Goal: Transaction & Acquisition: Purchase product/service

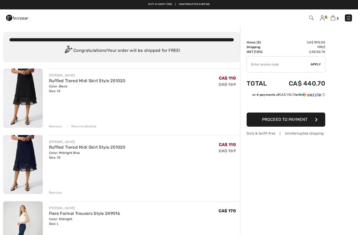
click at [55, 125] on div "Remove" at bounding box center [55, 126] width 13 height 5
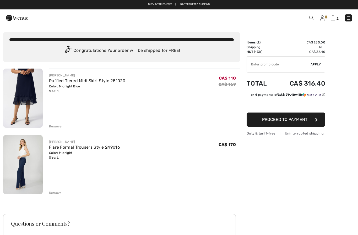
click at [57, 129] on div "JOSEPH RIBKOFF Ruffled Tiered Midi Skirt Style 251020 Color: Midnight Blue Size…" at bounding box center [121, 187] width 237 height 237
click at [57, 126] on div "Remove" at bounding box center [55, 126] width 13 height 5
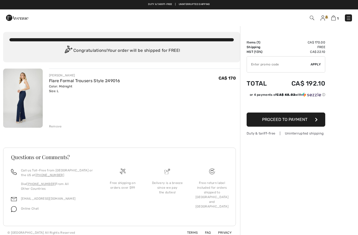
click at [56, 127] on div "Remove" at bounding box center [55, 126] width 13 height 5
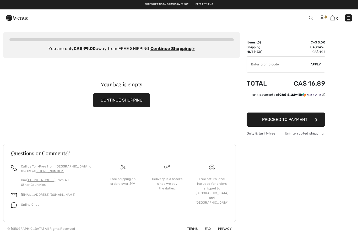
click at [322, 19] on img at bounding box center [321, 17] width 4 height 5
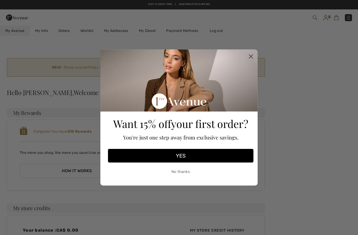
click at [252, 56] on icon "Close dialog" at bounding box center [251, 57] width 4 height 4
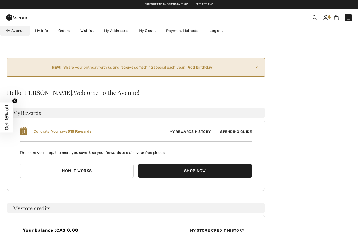
click at [201, 66] on ins "Add birthday" at bounding box center [199, 67] width 25 height 4
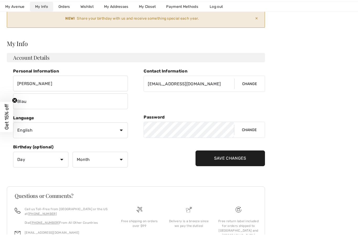
scroll to position [49, 0]
click at [63, 161] on select "Day 1 2 3 4 5 6 7 8 9 10 11 12 13 14 15 16 17 18 19 20 21 22 23 24 25 26 27 28 …" at bounding box center [40, 160] width 55 height 16
select select "26"
click at [118, 157] on select "Month January February March April May June July August September October Novem…" at bounding box center [100, 160] width 55 height 16
select select "12"
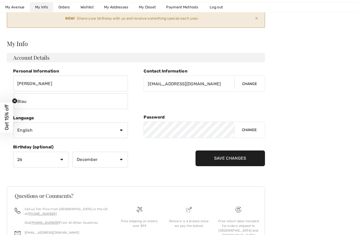
click at [234, 159] on input "Save Changes" at bounding box center [229, 159] width 69 height 16
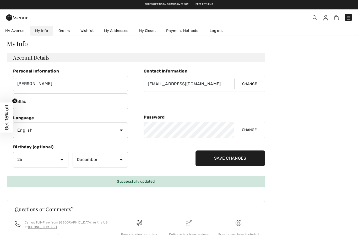
scroll to position [0, 0]
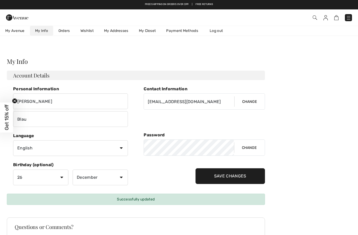
click at [88, 32] on link "Wishlist" at bounding box center [87, 31] width 24 height 10
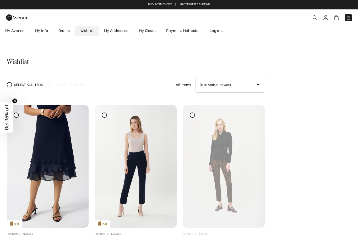
click at [62, 32] on link "Orders" at bounding box center [64, 31] width 22 height 10
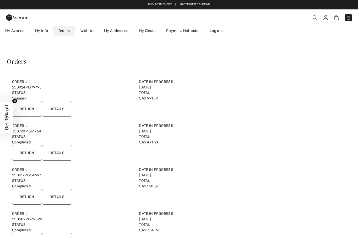
click at [63, 107] on input "Details" at bounding box center [57, 109] width 30 height 16
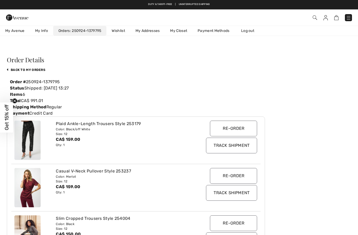
scroll to position [2, 0]
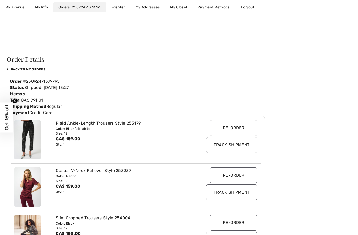
click at [28, 68] on link "back to My Orders" at bounding box center [26, 70] width 38 height 4
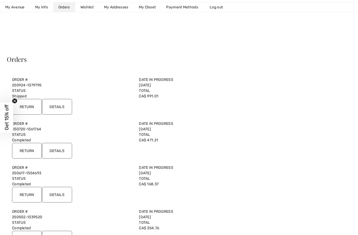
click at [32, 106] on input "Return" at bounding box center [27, 107] width 30 height 16
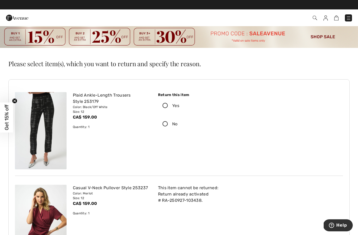
click at [326, 18] on img at bounding box center [325, 17] width 4 height 5
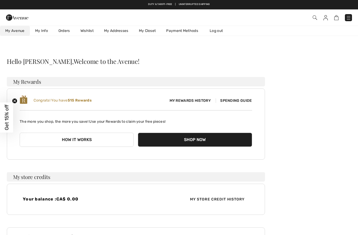
click at [89, 32] on link "Wishlist" at bounding box center [87, 31] width 24 height 10
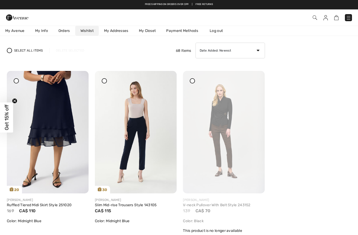
scroll to position [34, 0]
click at [63, 114] on img at bounding box center [48, 132] width 82 height 123
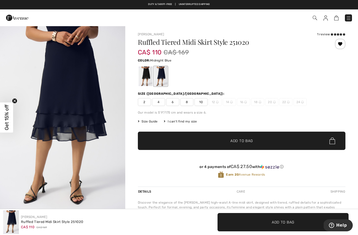
click at [340, 44] on div at bounding box center [340, 44] width 10 height 10
click at [341, 43] on div at bounding box center [340, 44] width 10 height 10
click at [341, 47] on div at bounding box center [340, 44] width 10 height 10
click at [346, 44] on div "Joseph Ribkoff 1 review 1 review Ruffled Tiered Midi Skirt Style 251020 CA$ 110…" at bounding box center [241, 169] width 233 height 287
click at [343, 43] on div at bounding box center [340, 44] width 10 height 10
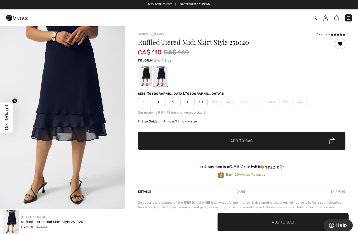
click at [335, 46] on div at bounding box center [340, 45] width 10 height 12
click at [345, 42] on div at bounding box center [340, 44] width 10 height 10
click at [339, 44] on div "Removed from Wishlist" at bounding box center [340, 44] width 10 height 10
click at [341, 44] on div at bounding box center [340, 44] width 10 height 10
click at [146, 75] on div at bounding box center [146, 77] width 14 height 20
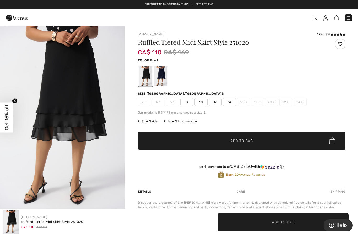
click at [327, 18] on img at bounding box center [325, 17] width 4 height 5
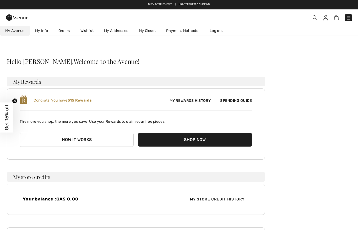
click at [89, 31] on link "Wishlist" at bounding box center [87, 31] width 24 height 10
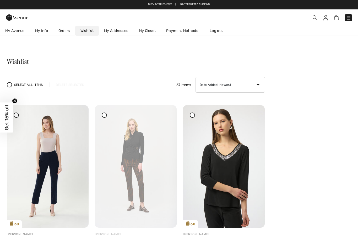
click at [153, 118] on img at bounding box center [136, 166] width 82 height 123
click at [169, 119] on img at bounding box center [136, 166] width 82 height 123
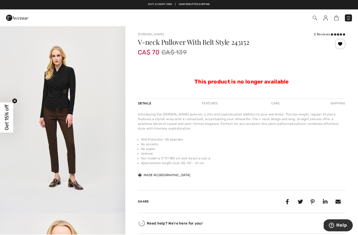
click at [338, 44] on div at bounding box center [340, 44] width 10 height 10
click at [327, 16] on img at bounding box center [325, 17] width 4 height 5
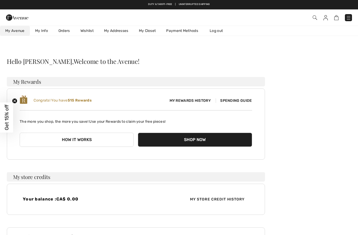
click at [85, 30] on link "Wishlist" at bounding box center [87, 31] width 24 height 10
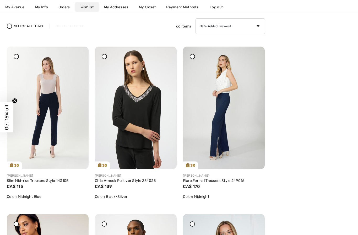
scroll to position [59, 0]
click at [80, 54] on div at bounding box center [78, 50] width 7 height 7
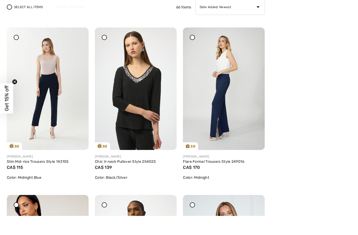
scroll to position [78, 0]
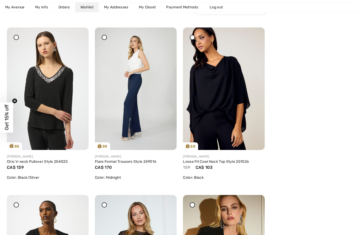
click at [166, 33] on icon at bounding box center [166, 31] width 3 height 4
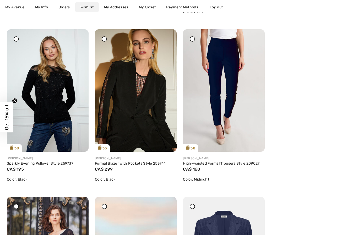
scroll to position [250, 0]
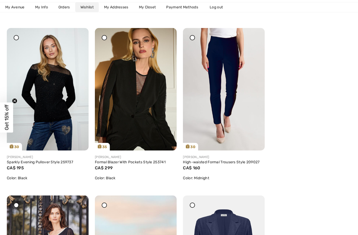
click at [255, 34] on icon at bounding box center [254, 32] width 3 height 4
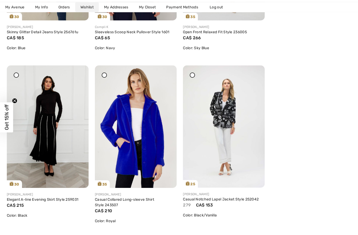
scroll to position [716, 0]
click at [58, 137] on img at bounding box center [48, 126] width 82 height 123
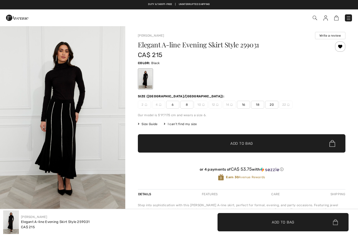
checkbox input "true"
click at [343, 45] on div at bounding box center [340, 46] width 10 height 10
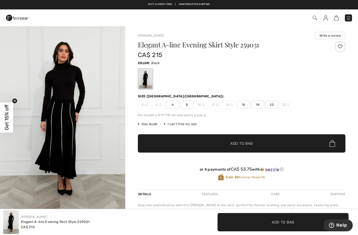
click at [326, 19] on img at bounding box center [325, 17] width 4 height 5
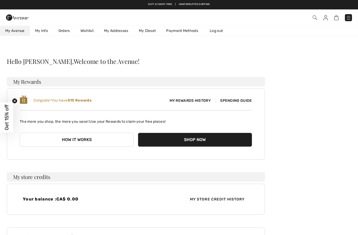
click at [85, 30] on link "Wishlist" at bounding box center [87, 31] width 24 height 10
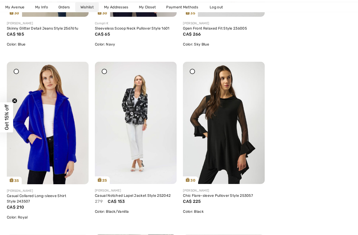
scroll to position [720, 0]
click at [167, 68] on img at bounding box center [136, 123] width 82 height 123
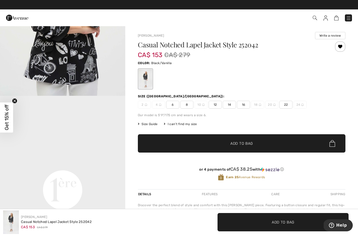
click at [340, 46] on div at bounding box center [340, 46] width 10 height 10
click at [325, 19] on img at bounding box center [325, 17] width 4 height 5
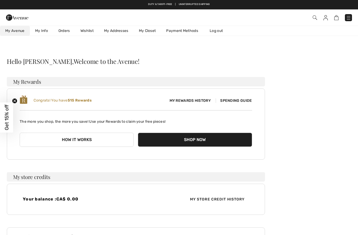
click at [92, 29] on link "Wishlist" at bounding box center [87, 31] width 24 height 10
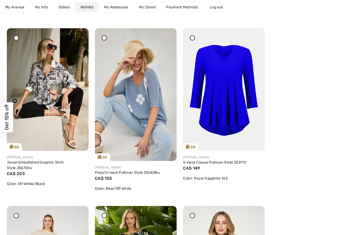
scroll to position [926, 0]
click at [52, 94] on img at bounding box center [48, 89] width 82 height 123
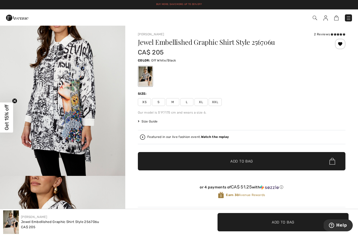
click at [341, 45] on div at bounding box center [340, 44] width 10 height 10
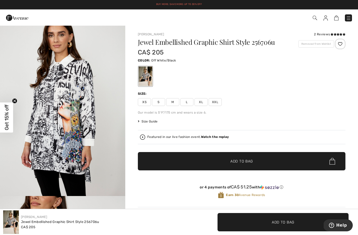
scroll to position [205, 0]
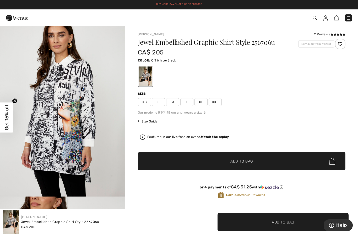
click at [327, 18] on img at bounding box center [325, 17] width 4 height 5
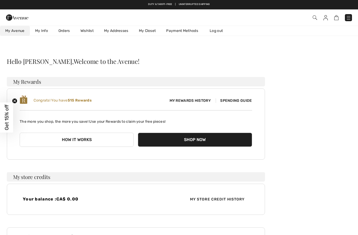
click at [87, 32] on link "Wishlist" at bounding box center [87, 31] width 24 height 10
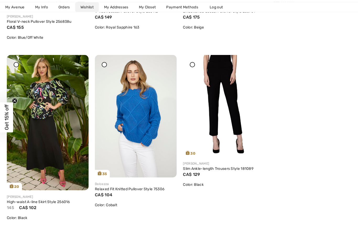
scroll to position [1077, 0]
click at [74, 62] on img at bounding box center [48, 122] width 82 height 135
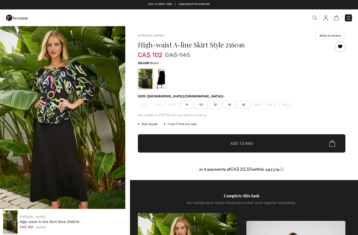
checkbox input "true"
click at [161, 79] on div at bounding box center [161, 79] width 14 height 20
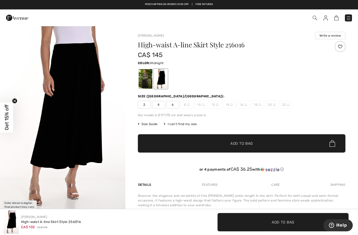
click at [145, 80] on div at bounding box center [146, 79] width 14 height 20
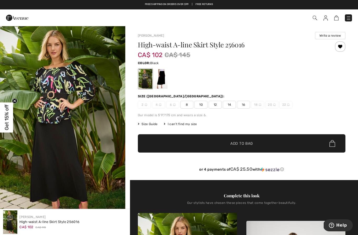
click at [344, 46] on div at bounding box center [340, 46] width 10 height 10
click at [326, 17] on img at bounding box center [325, 17] width 4 height 5
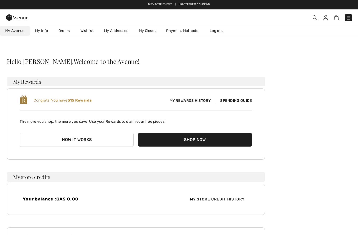
checkbox input "true"
click at [88, 31] on link "Wishlist" at bounding box center [87, 31] width 24 height 10
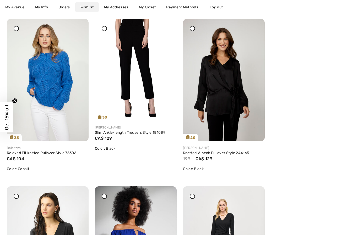
scroll to position [1113, 0]
click at [167, 24] on icon at bounding box center [166, 23] width 3 height 4
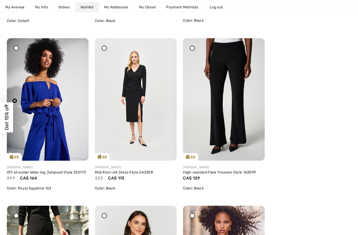
scroll to position [1262, 0]
click at [257, 46] on div at bounding box center [254, 41] width 7 height 7
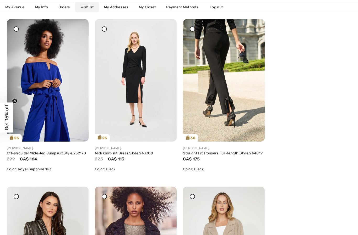
click at [169, 26] on div at bounding box center [166, 22] width 7 height 7
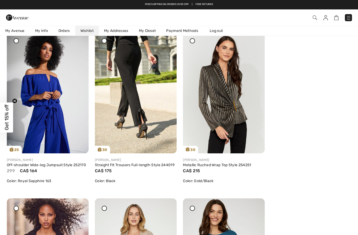
scroll to position [1242, 0]
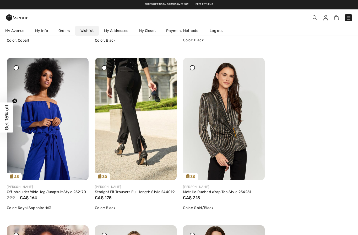
click at [254, 63] on icon at bounding box center [254, 62] width 3 height 4
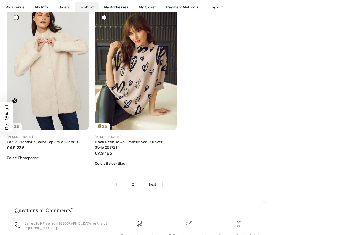
scroll to position [1795, 0]
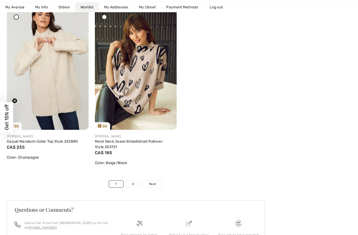
click at [154, 183] on span "Next" at bounding box center [152, 184] width 7 height 5
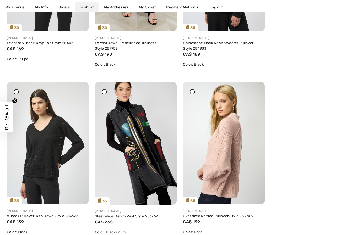
scroll to position [196, 0]
click at [162, 90] on img at bounding box center [136, 143] width 82 height 123
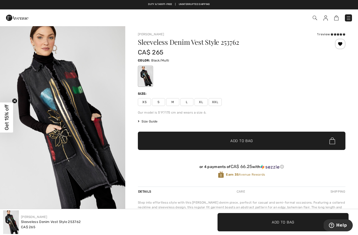
click at [339, 43] on div at bounding box center [340, 44] width 10 height 10
click at [325, 19] on img at bounding box center [325, 17] width 4 height 5
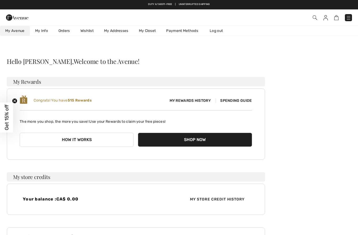
click at [86, 30] on link "Wishlist" at bounding box center [87, 31] width 24 height 10
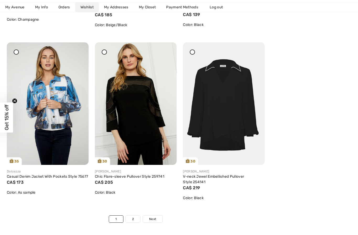
scroll to position [1962, 0]
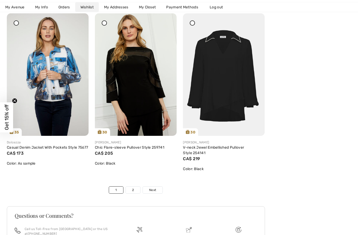
click at [151, 191] on span "Next" at bounding box center [152, 190] width 7 height 5
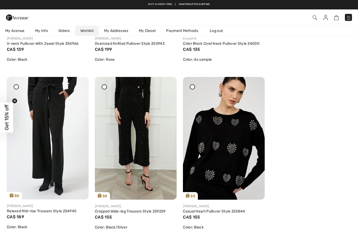
scroll to position [369, 0]
click at [167, 83] on icon at bounding box center [166, 81] width 3 height 4
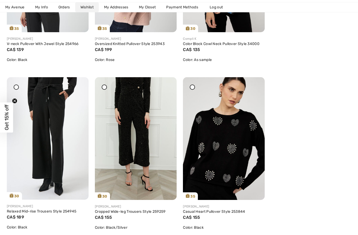
scroll to position [388, 0]
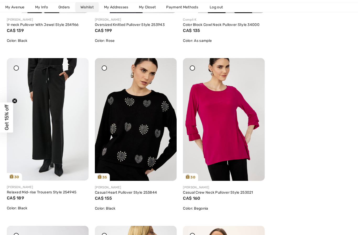
click at [79, 64] on icon at bounding box center [78, 62] width 3 height 4
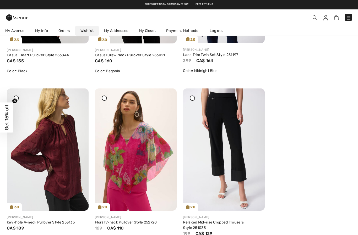
scroll to position [525, 0]
click at [166, 94] on icon at bounding box center [166, 93] width 3 height 4
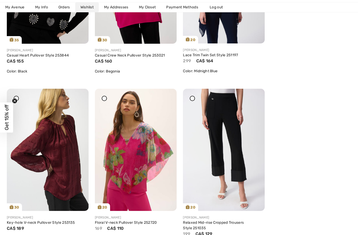
scroll to position [544, 0]
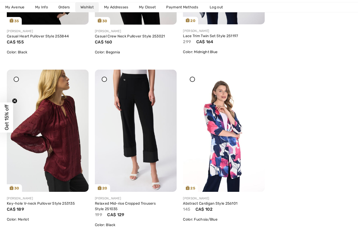
click at [167, 75] on icon at bounding box center [166, 73] width 3 height 4
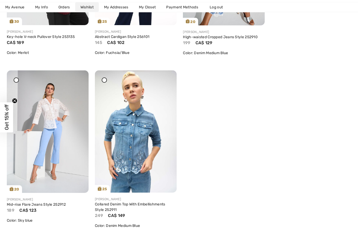
scroll to position [711, 0]
click at [67, 103] on img at bounding box center [48, 131] width 82 height 123
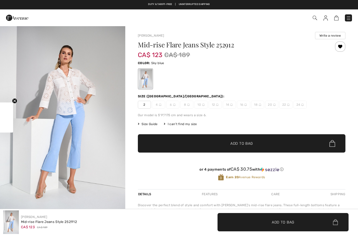
checkbox input "true"
click at [341, 46] on div at bounding box center [340, 46] width 10 height 10
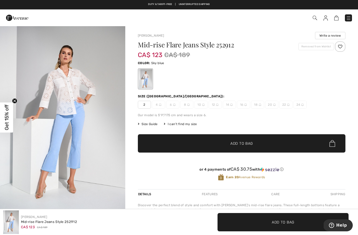
click at [327, 18] on img at bounding box center [325, 17] width 4 height 5
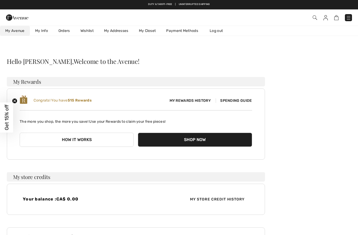
click at [91, 31] on link "Wishlist" at bounding box center [87, 31] width 24 height 10
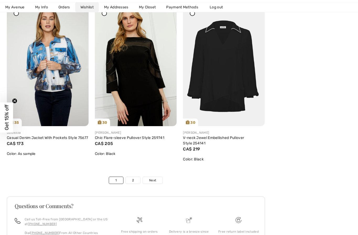
scroll to position [2002, 0]
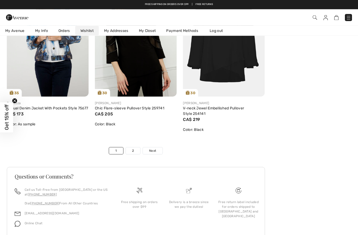
click at [151, 152] on span "Next" at bounding box center [152, 151] width 7 height 5
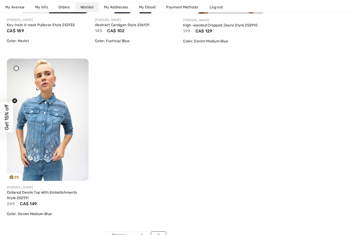
scroll to position [722, 0]
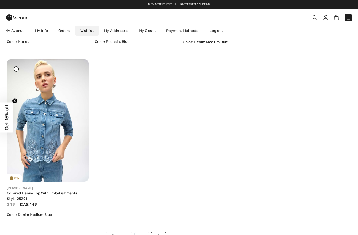
click at [54, 143] on img at bounding box center [48, 120] width 82 height 123
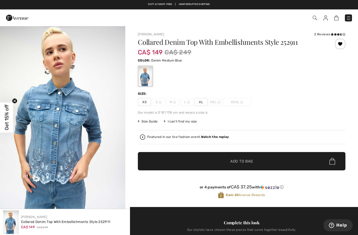
click at [340, 43] on div at bounding box center [340, 44] width 10 height 10
click at [325, 20] on img at bounding box center [325, 17] width 4 height 5
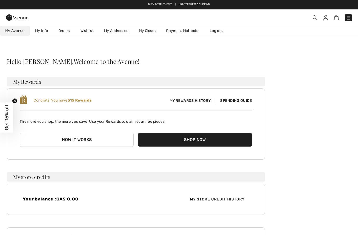
click at [89, 30] on link "Wishlist" at bounding box center [87, 31] width 24 height 10
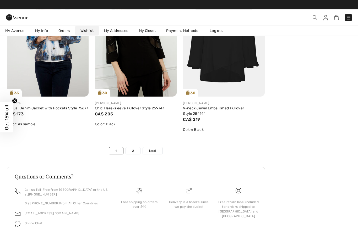
scroll to position [2002, 0]
click at [156, 150] on span "Next" at bounding box center [152, 151] width 7 height 5
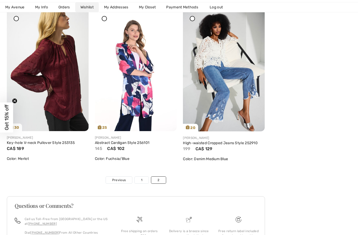
scroll to position [604, 0]
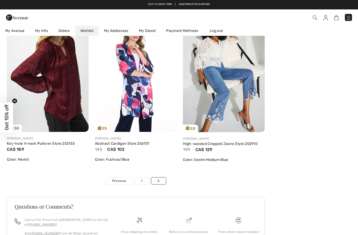
click at [228, 80] on img at bounding box center [224, 71] width 82 height 123
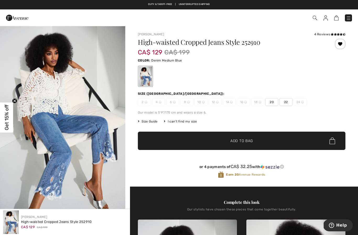
click at [342, 43] on div at bounding box center [340, 44] width 10 height 10
click at [326, 20] on img at bounding box center [325, 17] width 4 height 5
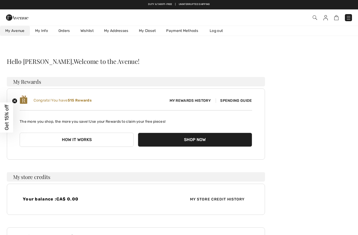
click at [85, 32] on link "Wishlist" at bounding box center [87, 31] width 24 height 10
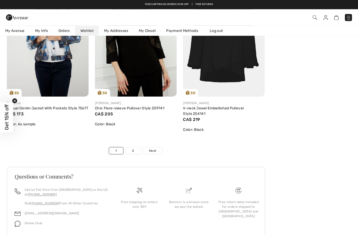
click at [155, 151] on span "Next" at bounding box center [152, 151] width 7 height 5
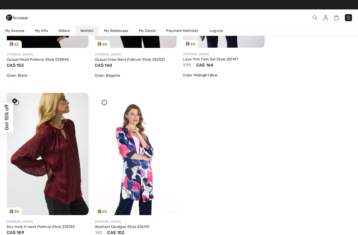
scroll to position [520, 0]
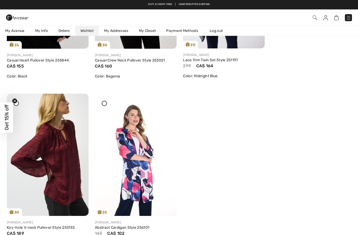
click at [142, 171] on img at bounding box center [136, 155] width 82 height 123
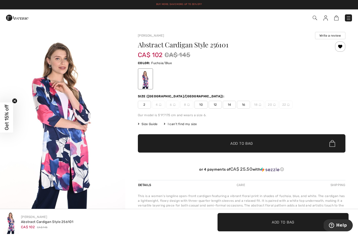
click at [341, 46] on div at bounding box center [340, 46] width 10 height 10
click at [327, 15] on link at bounding box center [325, 18] width 4 height 6
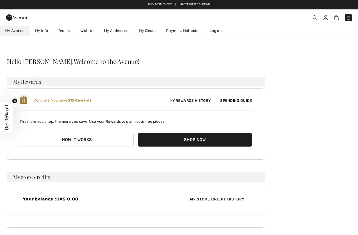
click at [88, 30] on link "Wishlist" at bounding box center [87, 31] width 24 height 10
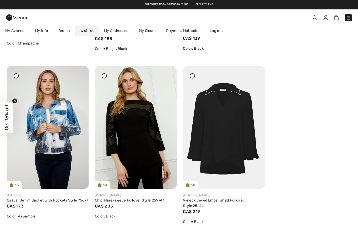
scroll to position [1909, 0]
click at [235, 143] on img at bounding box center [224, 128] width 82 height 123
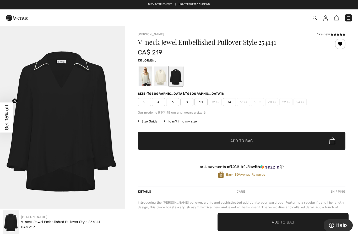
click at [162, 79] on div at bounding box center [161, 77] width 14 height 20
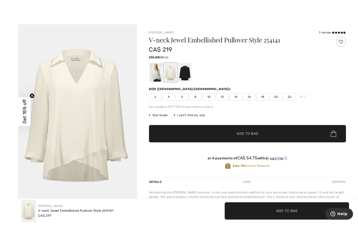
scroll to position [7, 0]
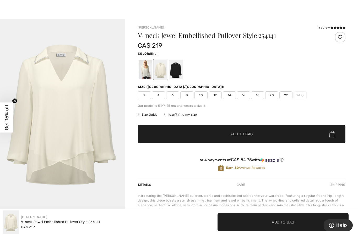
click at [146, 71] on div at bounding box center [146, 70] width 14 height 20
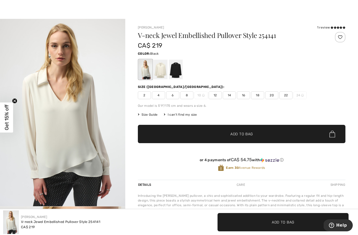
click at [177, 69] on div at bounding box center [176, 70] width 14 height 20
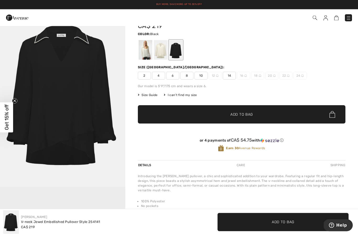
scroll to position [0, 0]
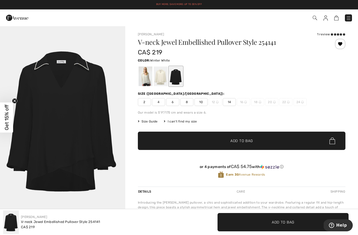
click at [145, 78] on div at bounding box center [146, 77] width 14 height 20
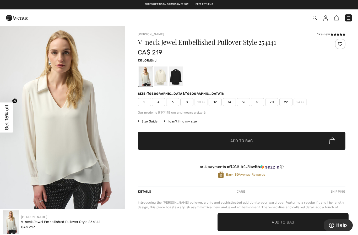
click at [163, 80] on div at bounding box center [161, 77] width 14 height 20
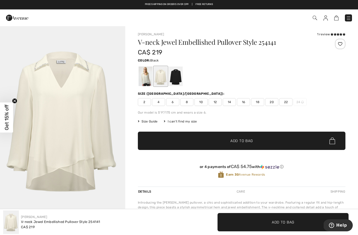
click at [180, 79] on div at bounding box center [176, 77] width 14 height 20
click at [177, 83] on div at bounding box center [176, 77] width 14 height 20
click at [174, 83] on div at bounding box center [176, 77] width 14 height 20
click at [179, 80] on div at bounding box center [176, 77] width 14 height 20
click at [161, 78] on div at bounding box center [161, 77] width 14 height 20
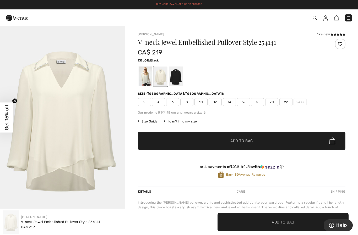
click at [179, 76] on div at bounding box center [176, 77] width 14 height 20
click at [148, 79] on div at bounding box center [146, 77] width 14 height 20
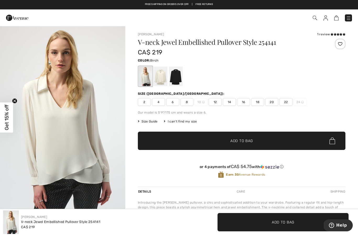
click at [164, 76] on div at bounding box center [161, 77] width 14 height 20
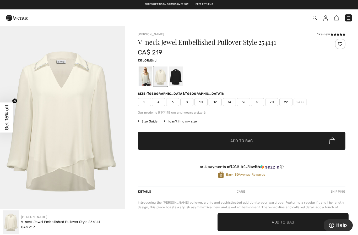
click at [176, 76] on div at bounding box center [176, 77] width 14 height 20
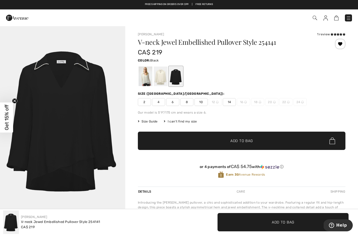
click at [341, 42] on div at bounding box center [340, 44] width 10 height 10
click at [326, 18] on img at bounding box center [325, 17] width 4 height 5
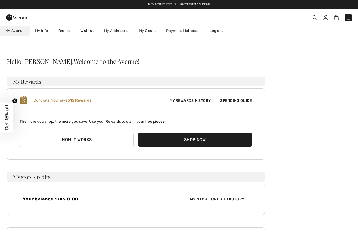
click at [88, 31] on link "Wishlist" at bounding box center [87, 31] width 24 height 10
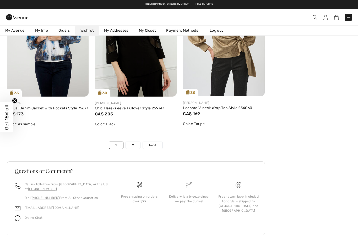
click at [155, 148] on span "Next" at bounding box center [152, 145] width 7 height 5
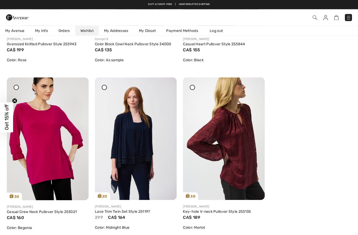
scroll to position [368, 0]
click at [241, 146] on img at bounding box center [224, 139] width 82 height 123
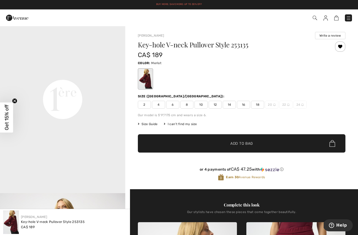
scroll to position [395, 0]
click at [342, 46] on div at bounding box center [340, 46] width 10 height 10
click at [325, 18] on img at bounding box center [325, 17] width 4 height 5
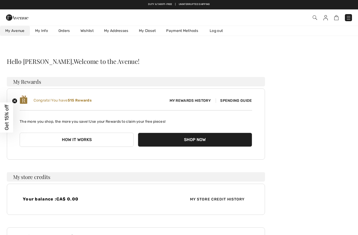
click at [91, 28] on link "Wishlist" at bounding box center [87, 31] width 24 height 10
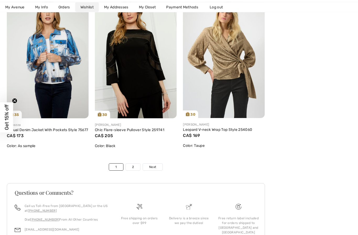
scroll to position [2002, 0]
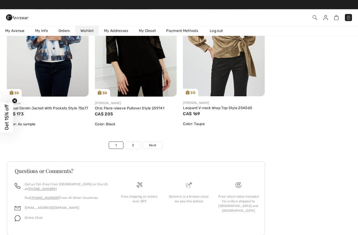
click at [157, 149] on link "Next" at bounding box center [153, 145] width 20 height 7
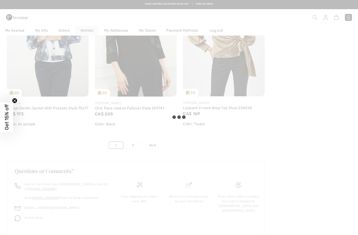
click at [156, 149] on div at bounding box center [179, 117] width 358 height 235
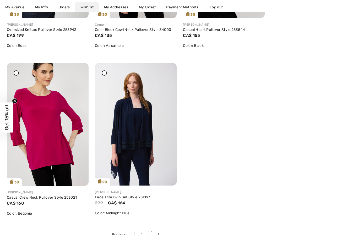
scroll to position [383, 0]
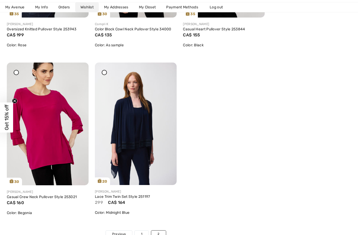
click at [136, 129] on img at bounding box center [136, 124] width 82 height 123
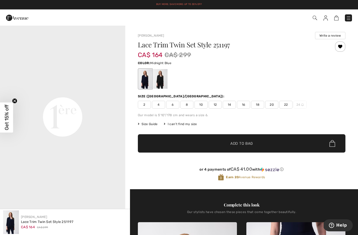
scroll to position [377, 0]
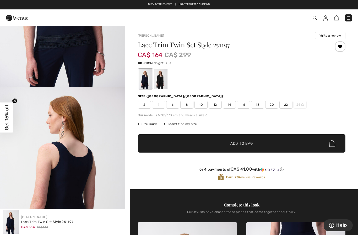
click at [341, 48] on div at bounding box center [340, 46] width 10 height 10
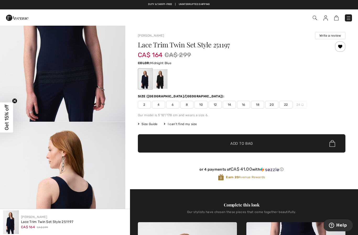
click at [341, 46] on div at bounding box center [340, 46] width 10 height 10
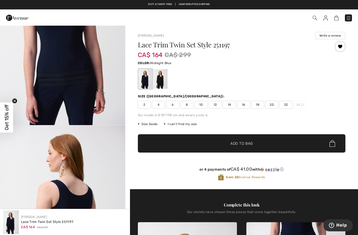
scroll to position [651, 0]
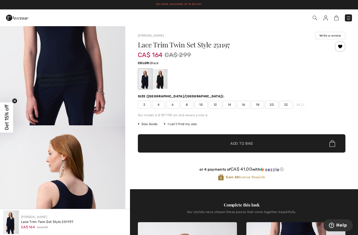
click at [164, 88] on div at bounding box center [161, 79] width 14 height 20
click at [142, 80] on div at bounding box center [146, 79] width 14 height 20
click at [143, 84] on div at bounding box center [146, 79] width 14 height 20
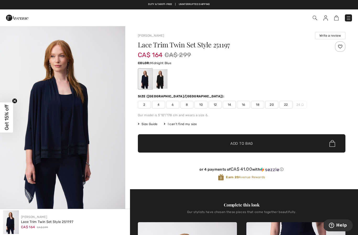
click at [217, 104] on span "12" at bounding box center [214, 105] width 13 height 8
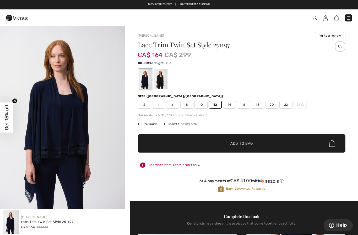
click at [249, 144] on span "Add to Bag" at bounding box center [241, 143] width 23 height 5
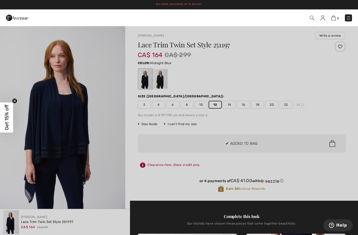
click at [276, 126] on div at bounding box center [179, 117] width 358 height 235
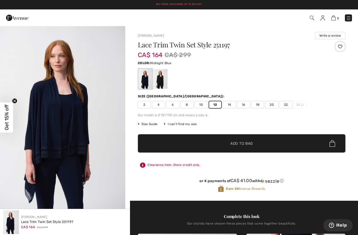
click at [323, 18] on img at bounding box center [322, 17] width 4 height 5
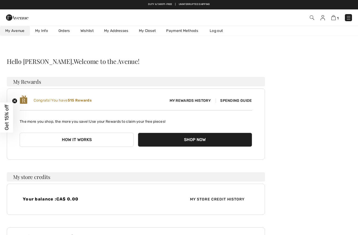
click at [90, 27] on link "Wishlist" at bounding box center [87, 31] width 24 height 10
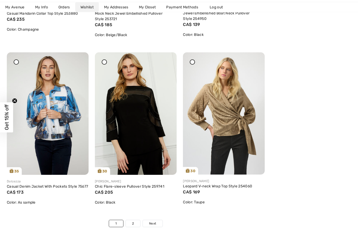
scroll to position [2002, 0]
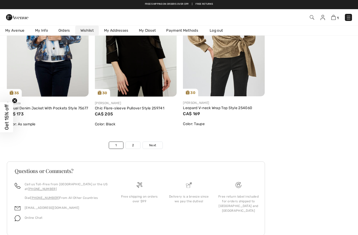
click at [155, 148] on span "Next" at bounding box center [152, 145] width 7 height 5
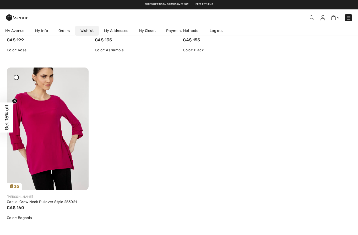
scroll to position [377, 0]
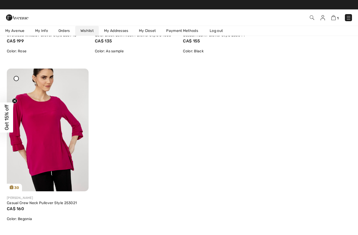
click at [53, 150] on img at bounding box center [48, 130] width 82 height 123
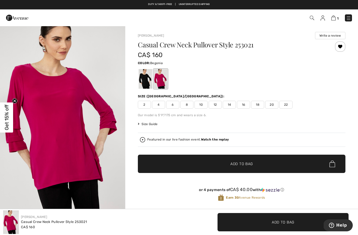
click at [340, 46] on div at bounding box center [340, 46] width 10 height 10
click at [325, 17] on img at bounding box center [322, 17] width 4 height 5
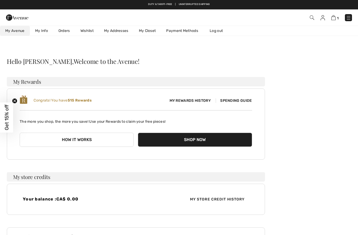
click at [88, 31] on link "Wishlist" at bounding box center [87, 31] width 24 height 10
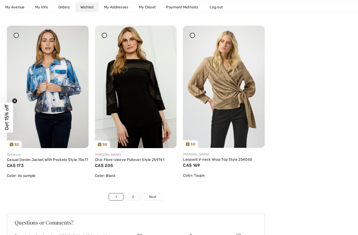
scroll to position [2002, 0]
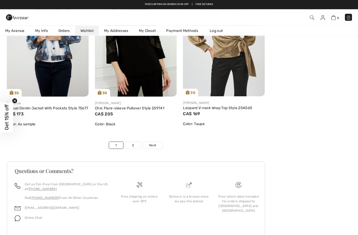
click at [155, 148] on span "Next" at bounding box center [152, 145] width 7 height 5
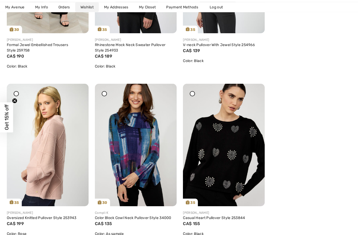
scroll to position [198, 0]
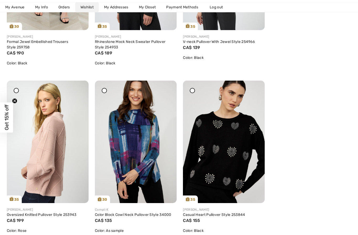
click at [228, 166] on img at bounding box center [224, 142] width 82 height 123
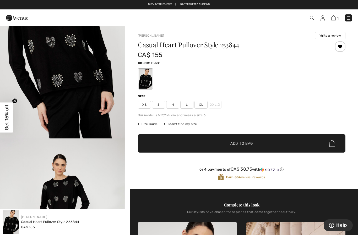
click at [323, 20] on img at bounding box center [322, 17] width 4 height 5
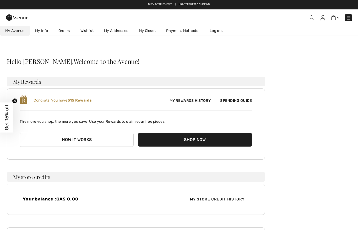
click at [90, 24] on div at bounding box center [75, 17] width 147 height 14
click at [87, 30] on link "Wishlist" at bounding box center [87, 31] width 24 height 10
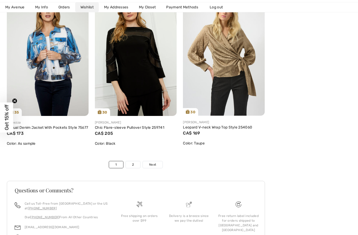
scroll to position [2002, 0]
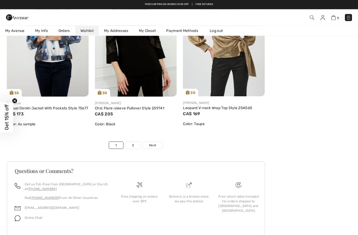
click at [154, 148] on span "Next" at bounding box center [152, 145] width 7 height 5
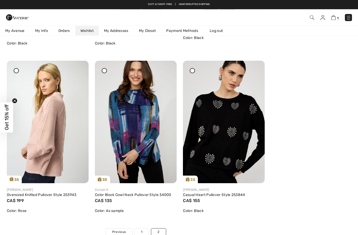
scroll to position [218, 0]
click at [140, 133] on img at bounding box center [136, 122] width 82 height 123
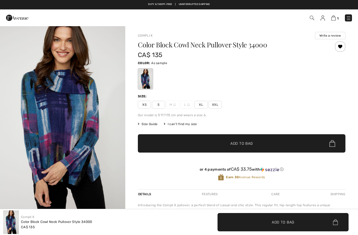
checkbox input "true"
click at [342, 48] on div at bounding box center [340, 46] width 10 height 10
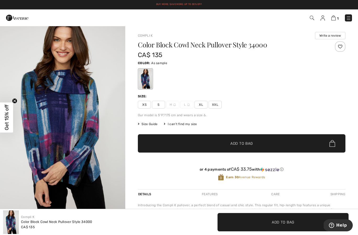
click at [324, 20] on img at bounding box center [322, 17] width 4 height 5
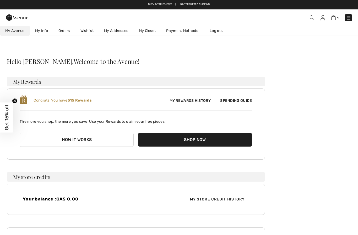
click at [91, 29] on link "Wishlist" at bounding box center [87, 31] width 24 height 10
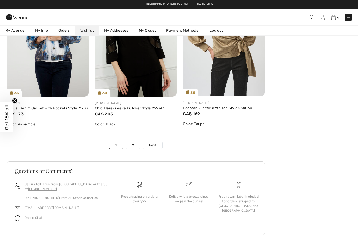
click at [157, 149] on link "Next" at bounding box center [153, 145] width 20 height 7
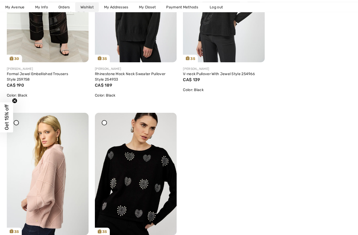
scroll to position [201, 0]
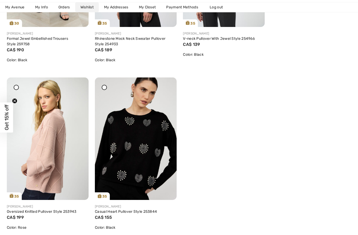
click at [54, 162] on img at bounding box center [48, 139] width 82 height 123
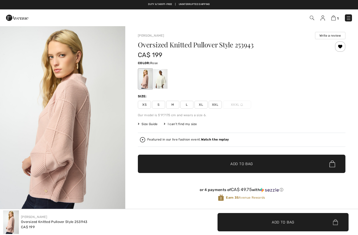
checkbox input "true"
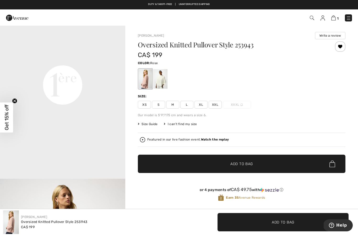
scroll to position [413, 0]
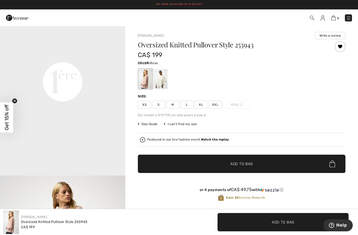
click at [340, 47] on div at bounding box center [340, 46] width 10 height 10
click at [323, 20] on img at bounding box center [322, 17] width 4 height 5
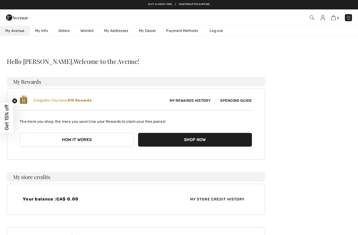
click at [91, 33] on link "Wishlist" at bounding box center [87, 31] width 24 height 10
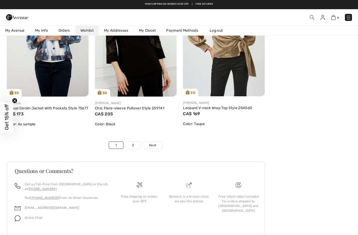
click at [154, 148] on span "Next" at bounding box center [152, 145] width 7 height 5
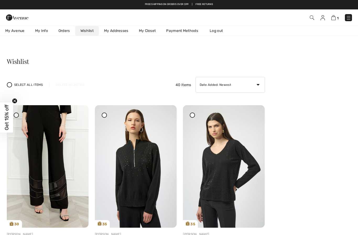
click at [231, 175] on img at bounding box center [224, 166] width 82 height 123
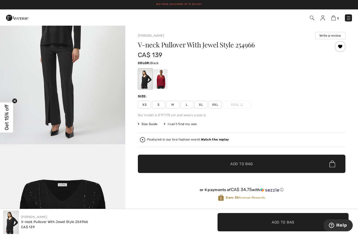
scroll to position [823, 0]
click at [167, 84] on div at bounding box center [161, 79] width 14 height 20
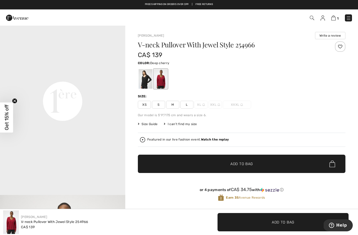
scroll to position [394, 0]
click at [146, 79] on div at bounding box center [146, 79] width 14 height 20
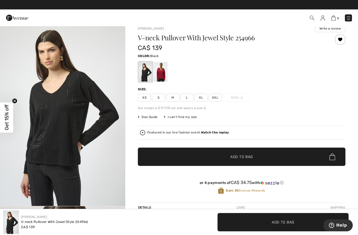
scroll to position [0, 0]
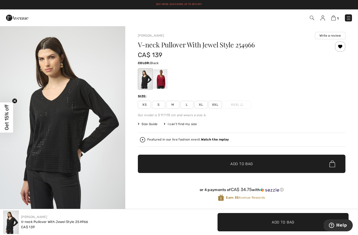
click at [341, 47] on div at bounding box center [340, 46] width 10 height 10
click at [322, 20] on img at bounding box center [322, 17] width 4 height 5
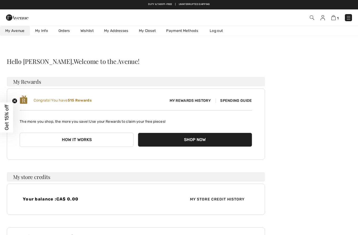
click at [87, 32] on link "Wishlist" at bounding box center [87, 31] width 24 height 10
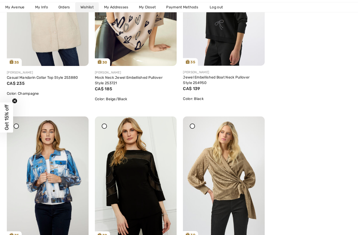
scroll to position [2002, 0]
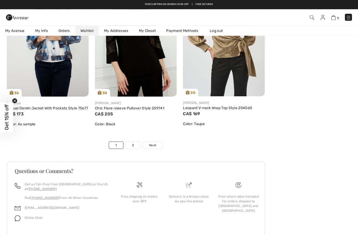
click at [155, 148] on span "Next" at bounding box center [152, 145] width 7 height 5
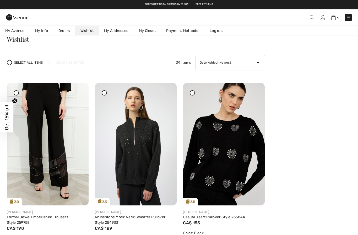
scroll to position [22, 0]
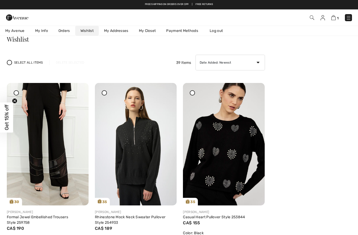
click at [142, 167] on img at bounding box center [136, 144] width 82 height 123
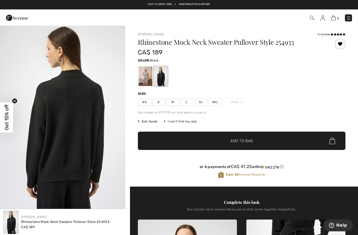
scroll to position [380, 0]
click at [148, 79] on div at bounding box center [146, 77] width 14 height 20
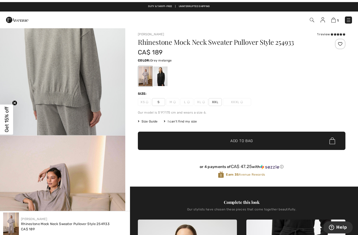
scroll to position [0, 0]
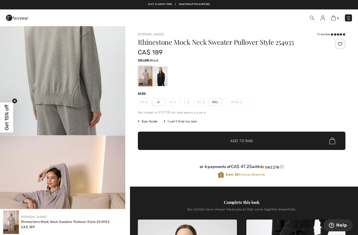
click at [159, 77] on div at bounding box center [161, 77] width 14 height 20
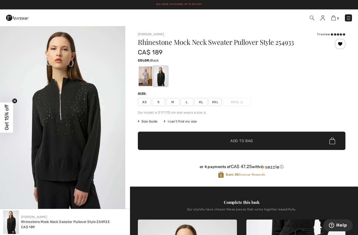
click at [339, 45] on div at bounding box center [340, 44] width 10 height 10
click at [322, 20] on img at bounding box center [322, 17] width 4 height 5
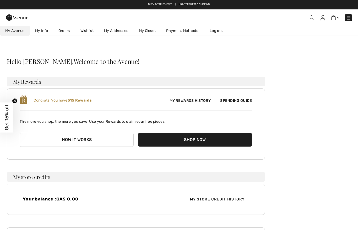
click at [88, 31] on link "Wishlist" at bounding box center [87, 31] width 24 height 10
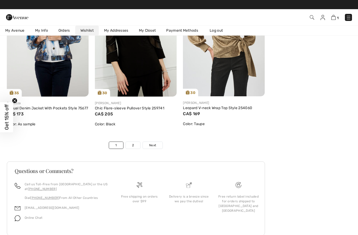
click at [157, 149] on link "Next" at bounding box center [153, 145] width 20 height 7
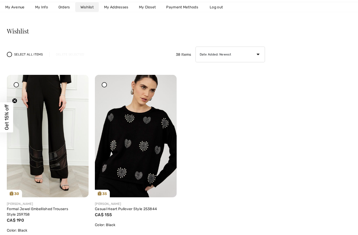
scroll to position [31, 0]
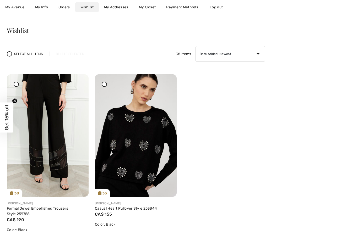
click at [57, 150] on img at bounding box center [48, 135] width 82 height 123
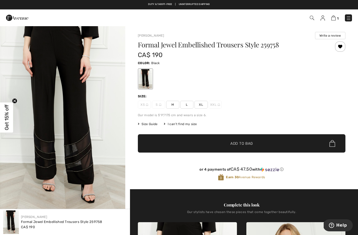
click at [341, 47] on div at bounding box center [340, 46] width 10 height 10
click at [323, 17] on img at bounding box center [322, 17] width 4 height 5
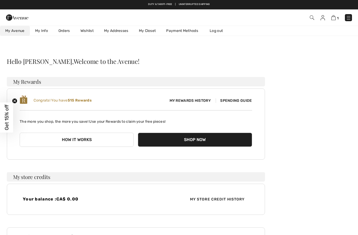
click at [92, 32] on link "Wishlist" at bounding box center [87, 31] width 24 height 10
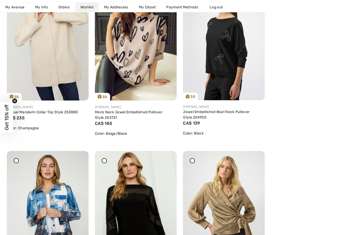
scroll to position [2002, 0]
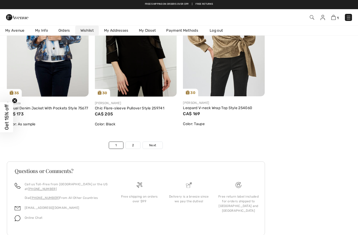
click at [157, 149] on link "Next" at bounding box center [153, 145] width 20 height 7
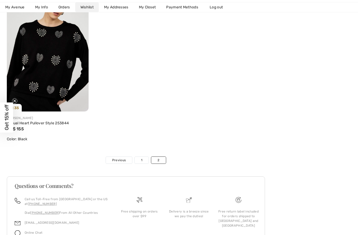
scroll to position [119, 0]
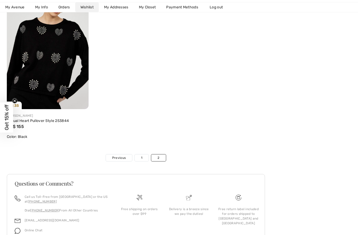
click at [144, 156] on link "1" at bounding box center [142, 157] width 14 height 7
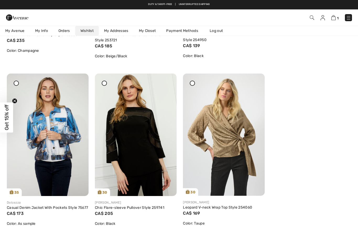
scroll to position [1902, 0]
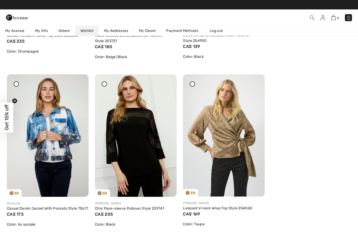
click at [166, 82] on div at bounding box center [166, 77] width 7 height 7
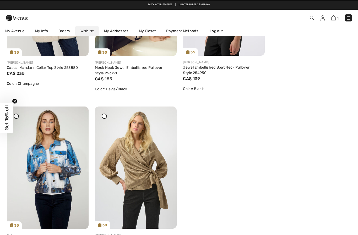
scroll to position [1869, 0]
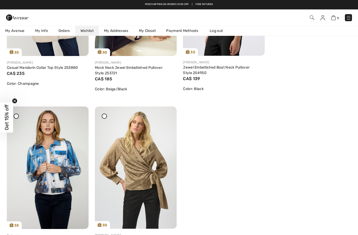
click at [63, 156] on img at bounding box center [48, 168] width 82 height 123
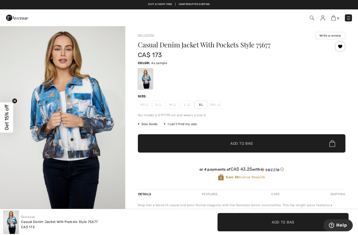
click at [340, 47] on div at bounding box center [340, 46] width 10 height 10
click at [325, 18] on img at bounding box center [322, 17] width 4 height 5
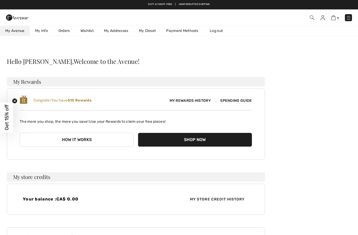
click at [86, 29] on link "Wishlist" at bounding box center [87, 31] width 24 height 10
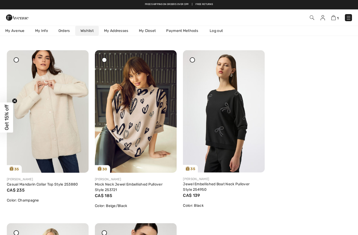
scroll to position [1752, 0]
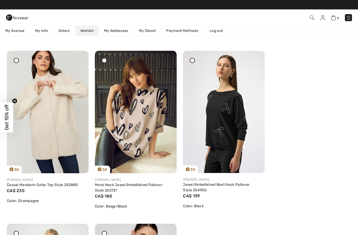
click at [226, 104] on img at bounding box center [224, 112] width 82 height 123
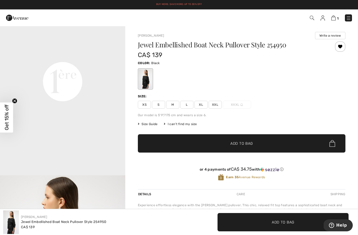
click at [341, 47] on div at bounding box center [340, 46] width 10 height 10
click at [323, 20] on img at bounding box center [322, 17] width 4 height 5
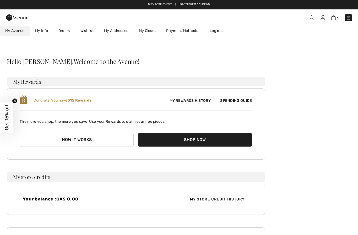
click at [87, 33] on link "Wishlist" at bounding box center [87, 31] width 24 height 10
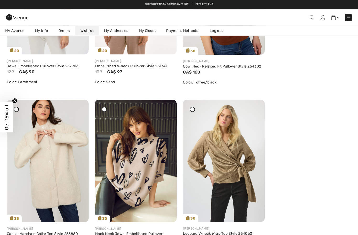
scroll to position [1703, 0]
click at [145, 156] on img at bounding box center [136, 161] width 82 height 123
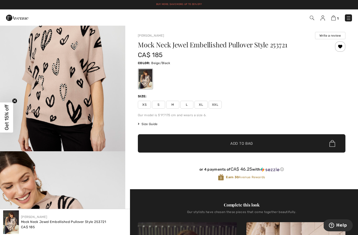
scroll to position [625, 0]
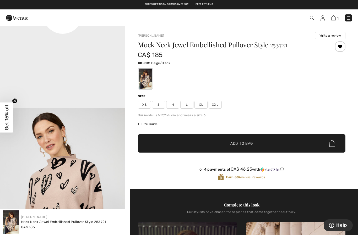
click at [340, 46] on div at bounding box center [340, 46] width 10 height 10
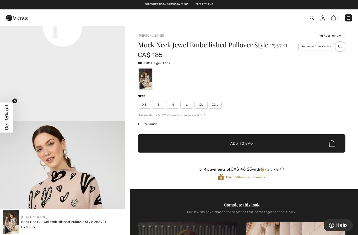
scroll to position [468, 0]
click at [322, 19] on img at bounding box center [322, 17] width 4 height 5
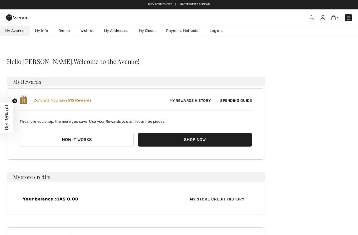
click at [91, 30] on link "Wishlist" at bounding box center [87, 31] width 24 height 10
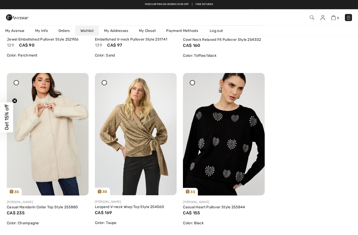
scroll to position [1725, 0]
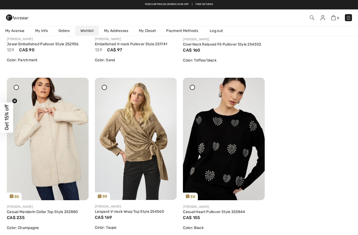
click at [57, 135] on img at bounding box center [48, 139] width 82 height 123
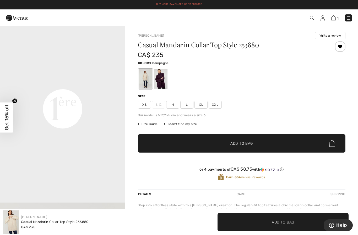
scroll to position [374, 0]
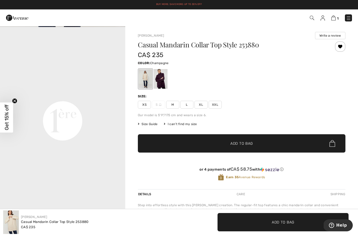
click at [343, 46] on div at bounding box center [340, 46] width 10 height 10
click at [324, 17] on img at bounding box center [322, 17] width 4 height 5
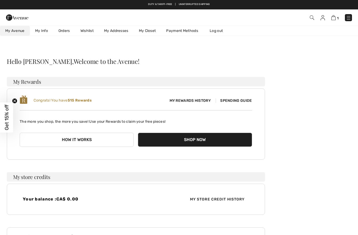
click at [91, 30] on link "Wishlist" at bounding box center [87, 31] width 24 height 10
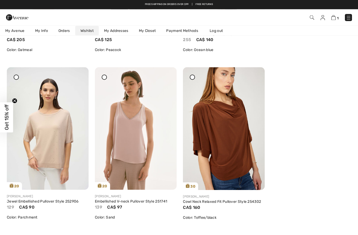
scroll to position [1568, 0]
click at [229, 124] on img at bounding box center [224, 128] width 82 height 123
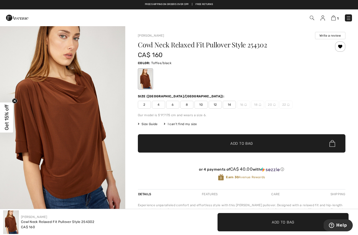
click at [324, 19] on img at bounding box center [322, 17] width 4 height 5
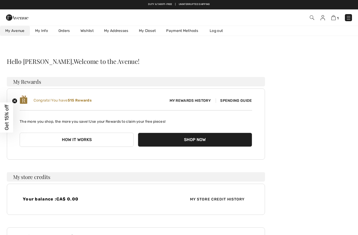
checkbox input "true"
click at [321, 18] on img at bounding box center [322, 17] width 4 height 5
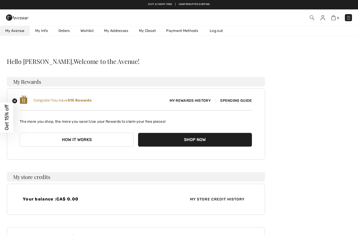
click at [90, 31] on link "Wishlist" at bounding box center [87, 31] width 24 height 10
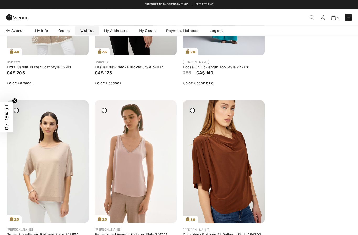
scroll to position [1534, 0]
click at [135, 170] on img at bounding box center [136, 162] width 82 height 123
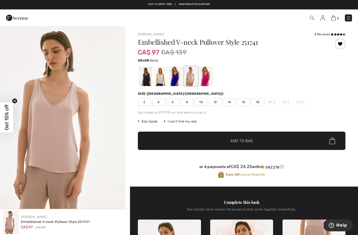
click at [178, 76] on div at bounding box center [176, 77] width 14 height 20
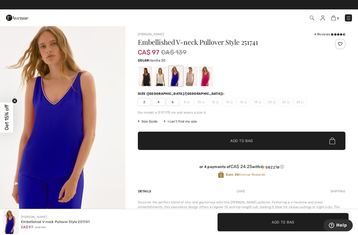
click at [162, 80] on div at bounding box center [161, 77] width 14 height 20
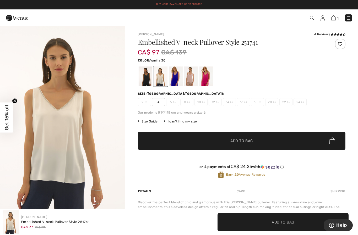
click at [147, 79] on div at bounding box center [146, 77] width 14 height 20
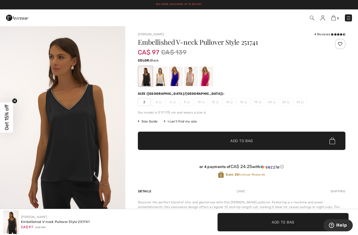
click at [206, 79] on div at bounding box center [206, 77] width 14 height 20
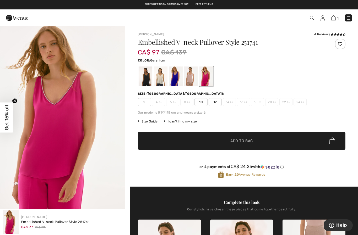
click at [192, 78] on div at bounding box center [191, 77] width 14 height 20
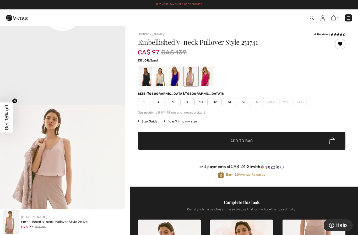
click at [336, 34] on icon at bounding box center [337, 34] width 3 height 3
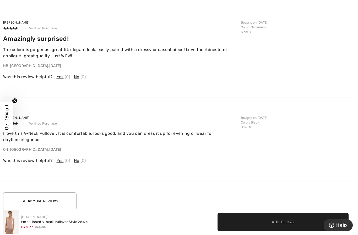
scroll to position [867, 0]
click at [56, 197] on button "Show More Reviews" at bounding box center [39, 201] width 73 height 18
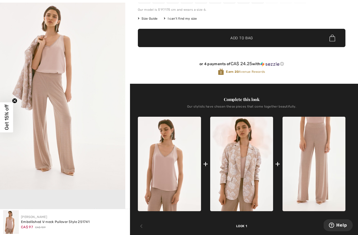
scroll to position [103, 0]
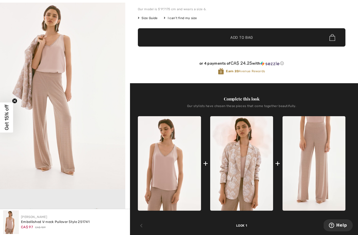
click at [251, 170] on img at bounding box center [241, 163] width 63 height 95
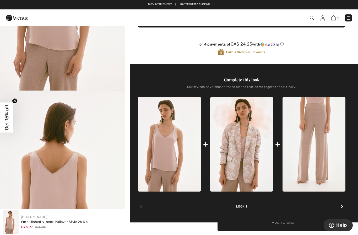
click at [315, 128] on img at bounding box center [313, 144] width 63 height 95
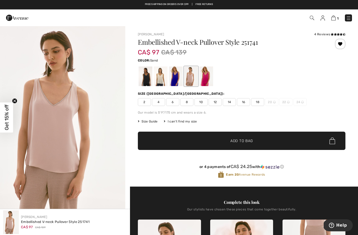
click at [205, 82] on div at bounding box center [206, 77] width 14 height 20
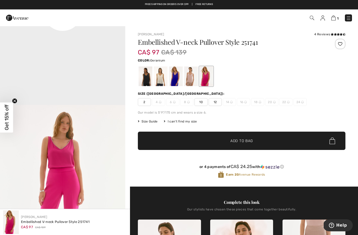
click at [188, 79] on div at bounding box center [191, 77] width 14 height 20
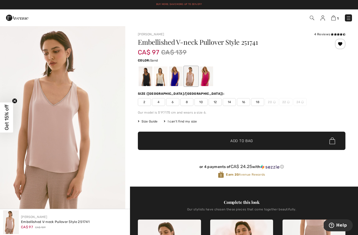
click at [216, 104] on span "12" at bounding box center [214, 102] width 13 height 8
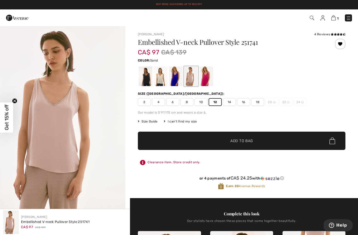
click at [248, 143] on span "Add to Bag" at bounding box center [241, 140] width 23 height 5
click at [322, 20] on img at bounding box center [322, 17] width 4 height 5
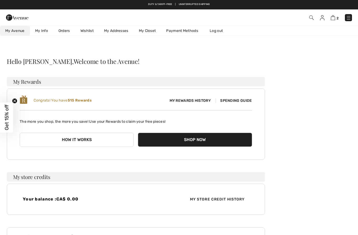
click at [88, 29] on link "Wishlist" at bounding box center [87, 31] width 24 height 10
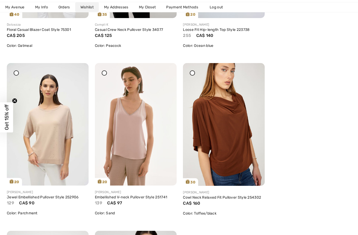
scroll to position [1572, 0]
click at [52, 117] on img at bounding box center [48, 124] width 82 height 123
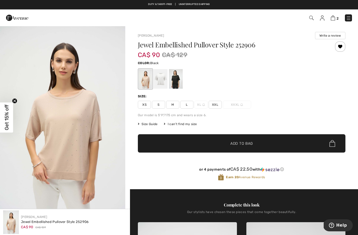
click at [177, 86] on div at bounding box center [176, 79] width 14 height 20
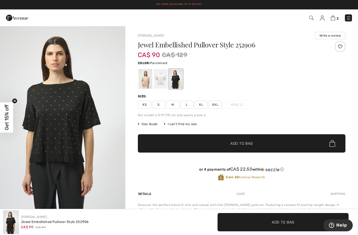
click at [144, 80] on div at bounding box center [146, 79] width 14 height 20
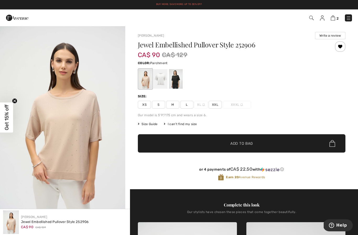
click at [342, 45] on div at bounding box center [340, 46] width 10 height 10
click at [324, 15] on img at bounding box center [322, 17] width 4 height 5
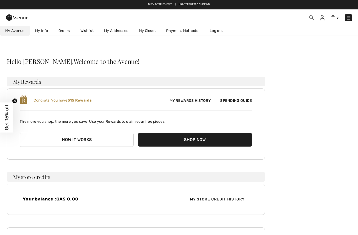
click at [89, 31] on link "Wishlist" at bounding box center [87, 31] width 24 height 10
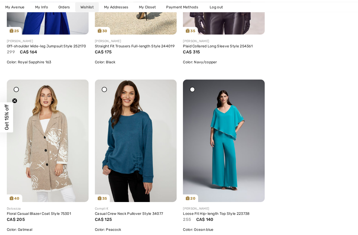
scroll to position [1390, 0]
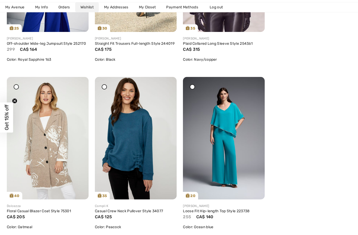
click at [227, 147] on img at bounding box center [224, 138] width 82 height 123
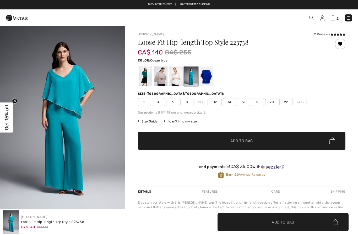
checkbox input "true"
click at [209, 78] on div at bounding box center [206, 77] width 14 height 20
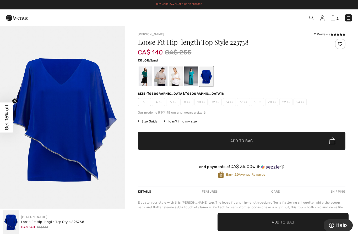
click at [160, 79] on div at bounding box center [161, 77] width 14 height 20
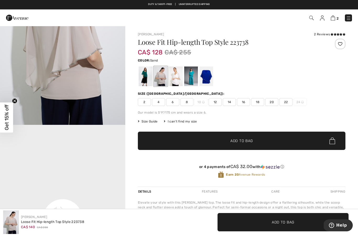
click at [204, 78] on div at bounding box center [206, 77] width 14 height 20
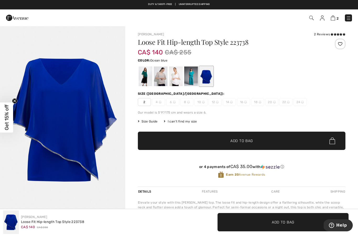
click at [190, 80] on div at bounding box center [191, 77] width 14 height 20
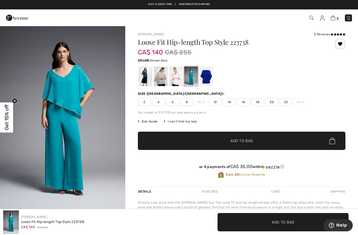
click at [342, 43] on div at bounding box center [340, 44] width 10 height 10
click at [324, 19] on img at bounding box center [322, 17] width 4 height 5
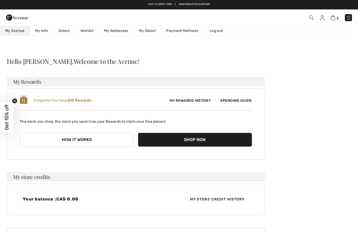
click at [90, 30] on link "Wishlist" at bounding box center [87, 31] width 24 height 10
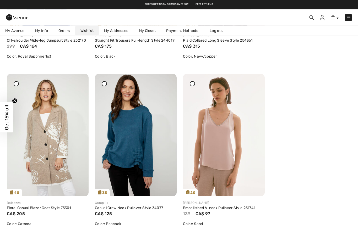
scroll to position [1385, 0]
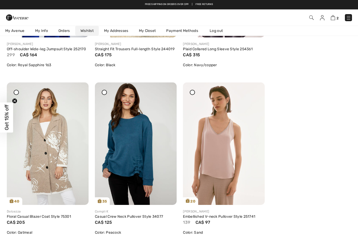
click at [136, 155] on img at bounding box center [136, 143] width 82 height 123
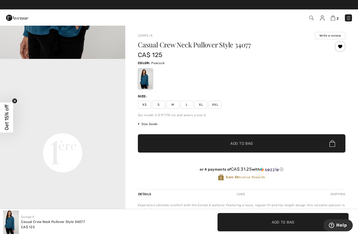
click at [340, 47] on div at bounding box center [340, 46] width 10 height 10
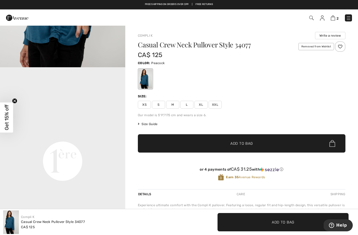
scroll to position [334, 0]
click at [324, 18] on img at bounding box center [322, 17] width 4 height 5
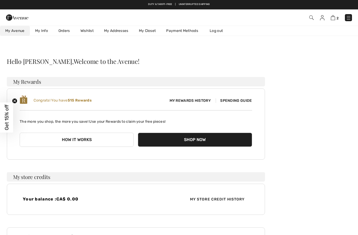
click at [91, 30] on link "Wishlist" at bounding box center [87, 31] width 24 height 10
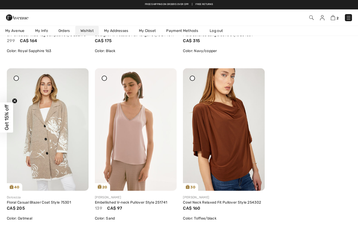
scroll to position [1399, 0]
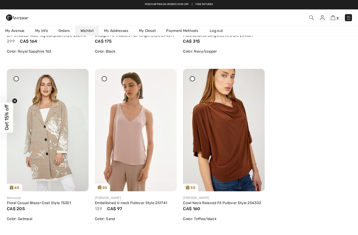
click at [68, 106] on img at bounding box center [48, 130] width 82 height 123
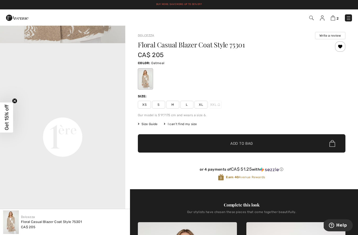
scroll to position [357, 0]
click at [341, 46] on div at bounding box center [340, 46] width 10 height 10
click at [322, 19] on img at bounding box center [322, 17] width 4 height 5
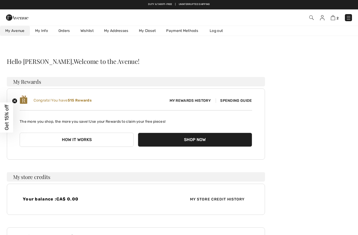
click at [87, 30] on link "Wishlist" at bounding box center [87, 31] width 24 height 10
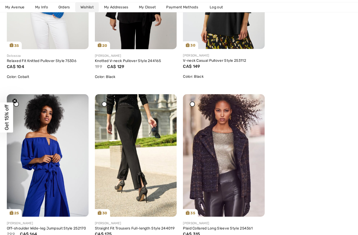
scroll to position [1206, 0]
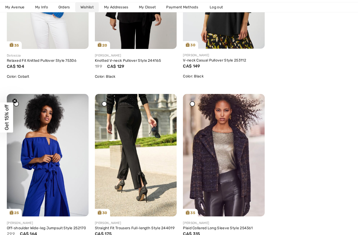
click at [257, 101] on div at bounding box center [254, 97] width 7 height 7
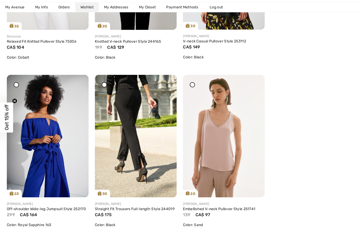
click at [58, 128] on img at bounding box center [48, 136] width 82 height 123
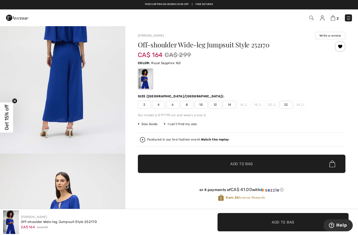
click at [343, 47] on div at bounding box center [340, 46] width 10 height 10
click at [322, 18] on img at bounding box center [322, 17] width 4 height 5
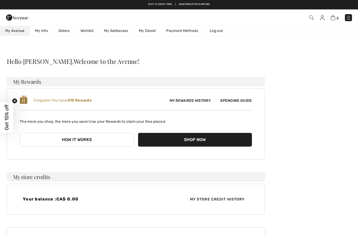
click at [92, 32] on link "Wishlist" at bounding box center [87, 31] width 24 height 10
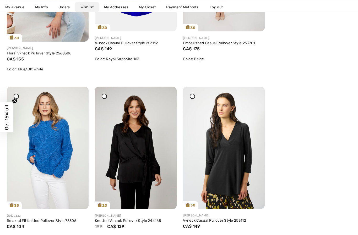
scroll to position [1046, 0]
click at [239, 113] on img at bounding box center [224, 148] width 82 height 123
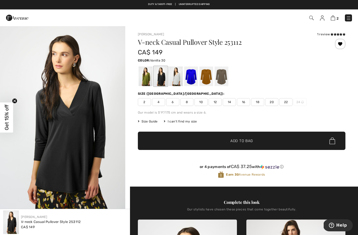
click at [175, 81] on div at bounding box center [176, 77] width 14 height 20
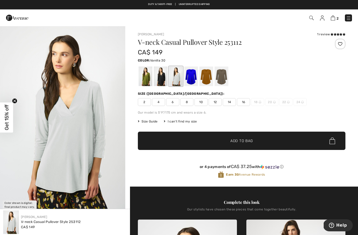
click at [162, 76] on div at bounding box center [161, 77] width 14 height 20
click at [167, 77] on div at bounding box center [161, 77] width 14 height 20
click at [191, 82] on div at bounding box center [191, 77] width 14 height 20
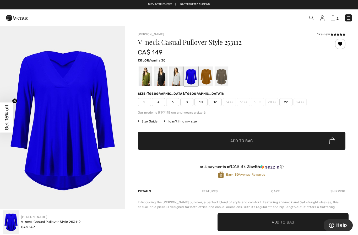
click at [178, 79] on div at bounding box center [176, 77] width 14 height 20
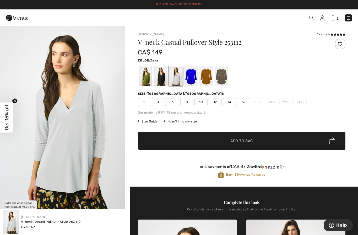
click at [220, 78] on div at bounding box center [221, 77] width 14 height 20
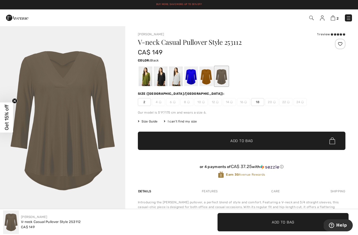
click at [162, 79] on div at bounding box center [161, 77] width 14 height 20
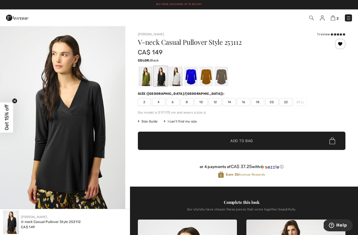
click at [160, 79] on div at bounding box center [161, 77] width 14 height 20
click at [333, 35] on icon at bounding box center [331, 34] width 3 height 3
click at [217, 104] on span "12" at bounding box center [214, 102] width 13 height 8
click at [236, 141] on span "Add to Bag" at bounding box center [241, 140] width 23 height 5
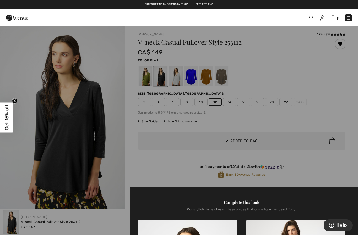
click at [208, 166] on div at bounding box center [179, 117] width 358 height 235
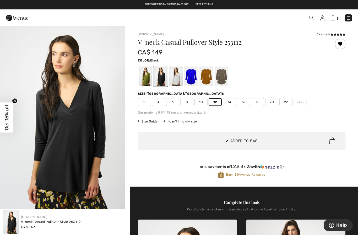
click at [190, 76] on div at bounding box center [191, 77] width 14 height 20
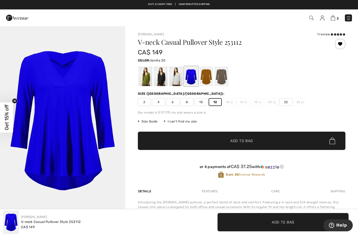
click at [176, 73] on div at bounding box center [176, 77] width 14 height 20
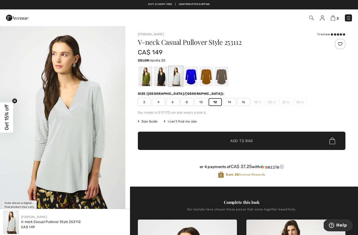
click at [207, 76] on div at bounding box center [206, 77] width 14 height 20
click at [205, 79] on div at bounding box center [206, 77] width 14 height 20
click at [323, 17] on img at bounding box center [322, 17] width 4 height 5
click at [324, 19] on img at bounding box center [322, 17] width 4 height 5
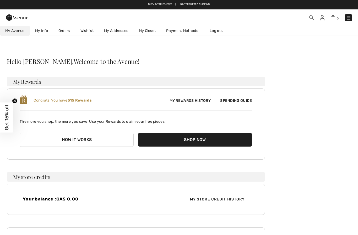
click at [85, 31] on link "Wishlist" at bounding box center [87, 31] width 24 height 10
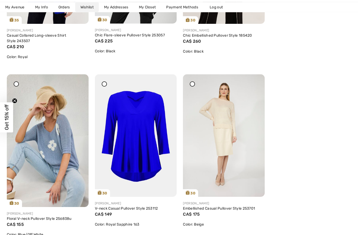
scroll to position [880, 0]
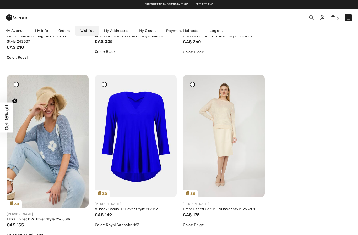
click at [58, 133] on img at bounding box center [48, 141] width 82 height 133
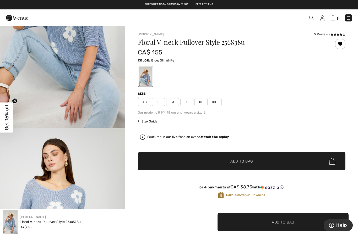
click at [342, 45] on div at bounding box center [340, 44] width 10 height 10
click at [322, 19] on img at bounding box center [322, 17] width 4 height 5
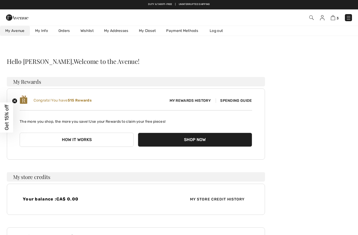
click at [90, 32] on link "Wishlist" at bounding box center [87, 31] width 24 height 10
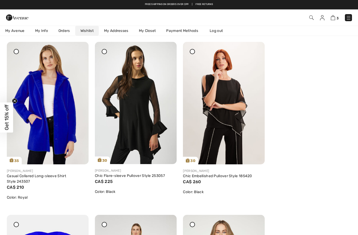
scroll to position [722, 0]
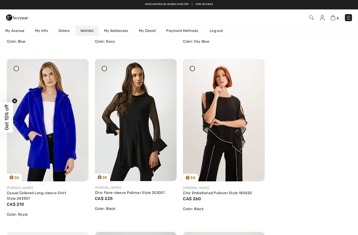
click at [235, 116] on img at bounding box center [224, 120] width 82 height 123
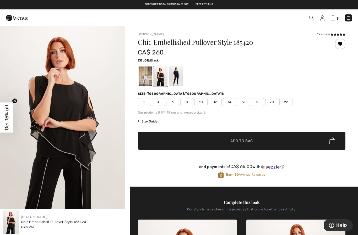
click at [324, 19] on img at bounding box center [322, 17] width 4 height 5
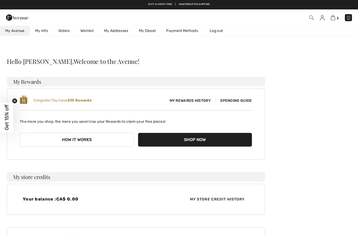
click at [88, 31] on link "Wishlist" at bounding box center [87, 31] width 24 height 10
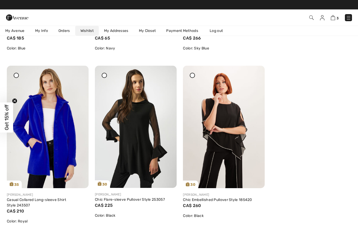
scroll to position [711, 0]
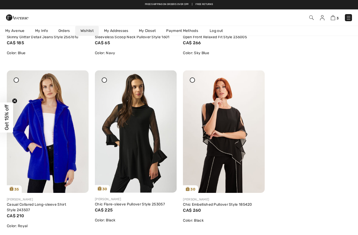
click at [148, 115] on img at bounding box center [136, 131] width 82 height 123
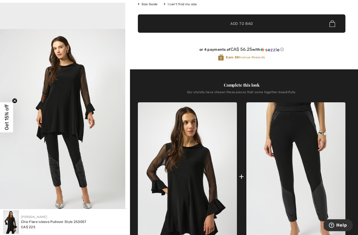
scroll to position [117, 0]
click at [312, 178] on img at bounding box center [295, 176] width 99 height 148
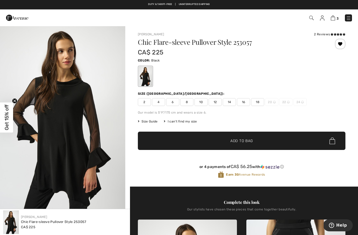
click at [333, 34] on icon at bounding box center [331, 34] width 3 height 3
click at [324, 17] on img at bounding box center [322, 17] width 4 height 5
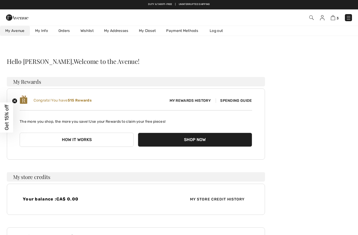
click at [90, 31] on link "Wishlist" at bounding box center [87, 31] width 24 height 10
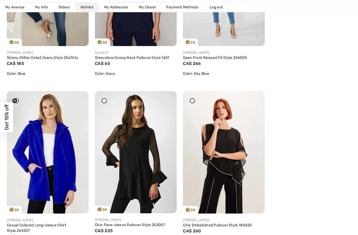
scroll to position [701, 0]
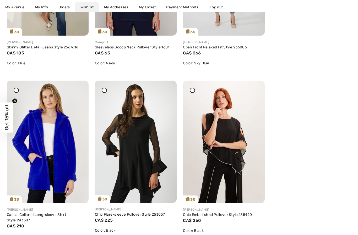
click at [53, 145] on img at bounding box center [48, 142] width 82 height 123
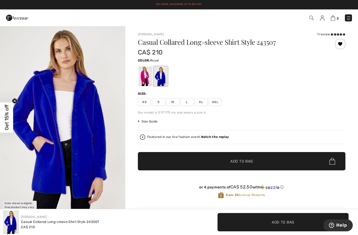
click at [342, 43] on div at bounding box center [340, 44] width 10 height 10
click at [324, 18] on img at bounding box center [322, 17] width 4 height 5
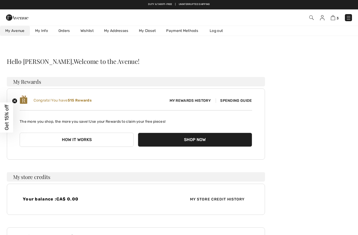
click at [88, 27] on link "Wishlist" at bounding box center [87, 31] width 24 height 10
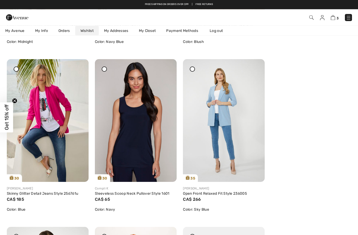
scroll to position [554, 0]
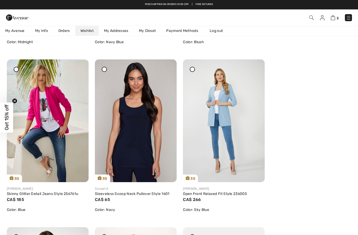
click at [227, 110] on img at bounding box center [224, 120] width 82 height 123
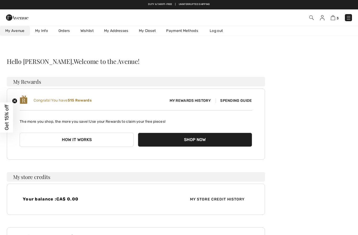
click at [91, 31] on link "Wishlist" at bounding box center [87, 31] width 24 height 10
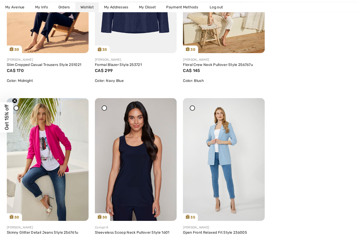
scroll to position [531, 0]
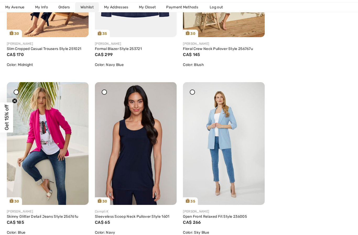
click at [144, 152] on img at bounding box center [136, 143] width 82 height 123
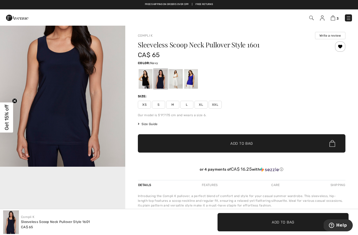
scroll to position [45, 0]
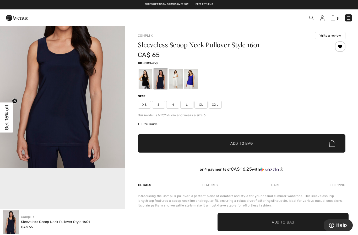
click at [148, 83] on div at bounding box center [146, 79] width 14 height 20
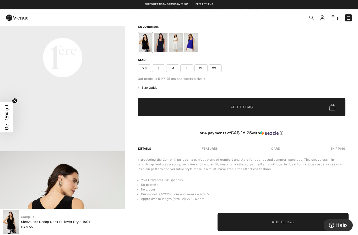
scroll to position [0, 0]
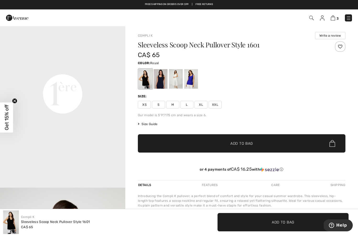
click at [192, 79] on div at bounding box center [191, 79] width 14 height 20
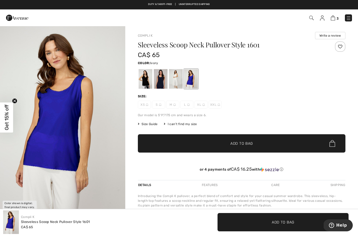
click at [176, 82] on div at bounding box center [176, 79] width 14 height 20
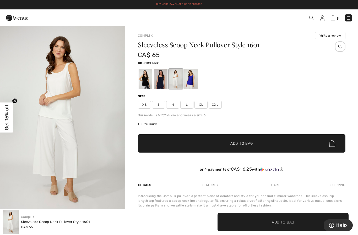
click at [147, 85] on div at bounding box center [146, 79] width 14 height 20
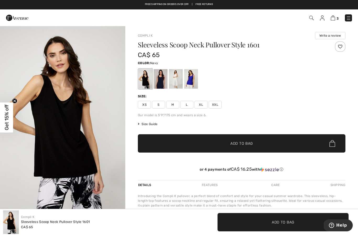
click at [161, 84] on div at bounding box center [161, 79] width 14 height 20
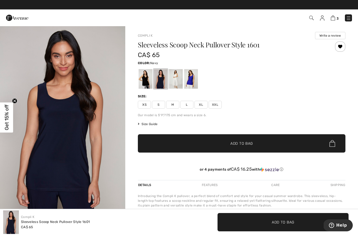
click at [147, 85] on div at bounding box center [146, 79] width 14 height 20
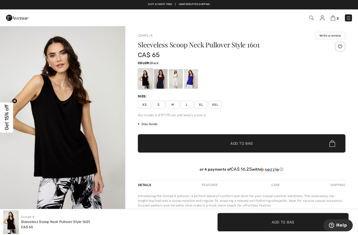
click at [162, 81] on div at bounding box center [161, 79] width 14 height 20
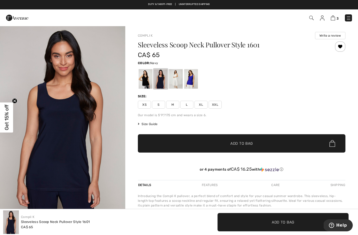
click at [176, 79] on div at bounding box center [176, 79] width 14 height 20
click at [177, 82] on div at bounding box center [176, 79] width 14 height 20
click at [192, 81] on div at bounding box center [191, 79] width 14 height 20
click at [179, 84] on div at bounding box center [176, 79] width 14 height 20
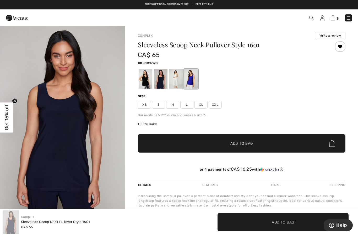
click at [177, 85] on div at bounding box center [176, 79] width 14 height 20
click at [175, 84] on div at bounding box center [176, 79] width 14 height 20
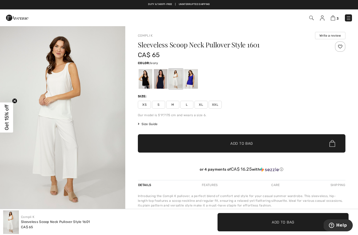
click at [197, 79] on div at bounding box center [191, 79] width 14 height 20
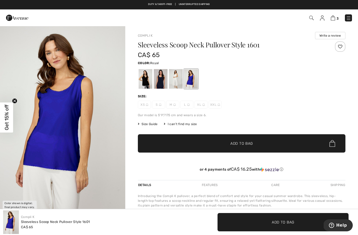
click at [193, 83] on div at bounding box center [191, 79] width 14 height 20
click at [163, 88] on div at bounding box center [161, 79] width 14 height 20
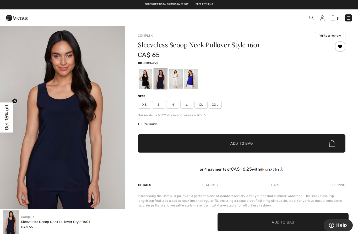
click at [343, 46] on div at bounding box center [340, 46] width 10 height 10
click at [322, 20] on img at bounding box center [322, 17] width 4 height 5
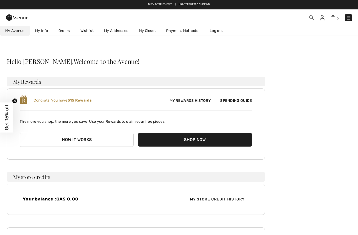
click at [89, 31] on link "Wishlist" at bounding box center [87, 31] width 24 height 10
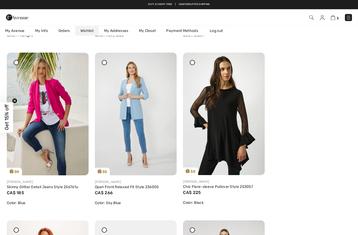
scroll to position [561, 0]
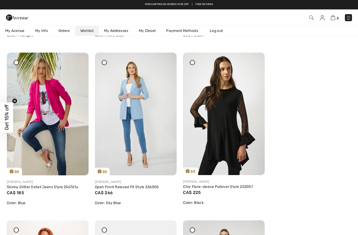
click at [60, 134] on img at bounding box center [48, 114] width 82 height 123
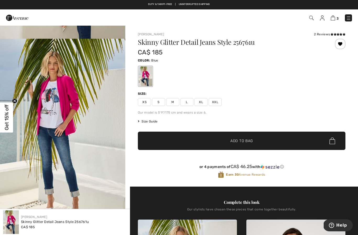
scroll to position [170, 0]
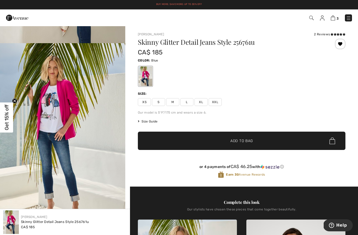
click at [334, 35] on icon at bounding box center [334, 34] width 3 height 3
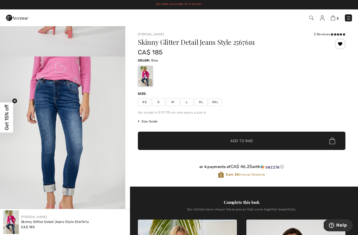
click at [342, 46] on div at bounding box center [340, 44] width 10 height 10
click at [324, 20] on img at bounding box center [322, 17] width 4 height 5
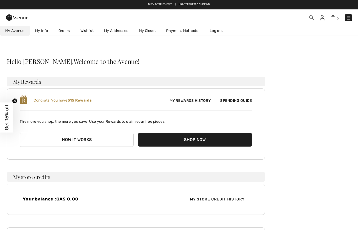
click at [89, 33] on link "Wishlist" at bounding box center [87, 31] width 24 height 10
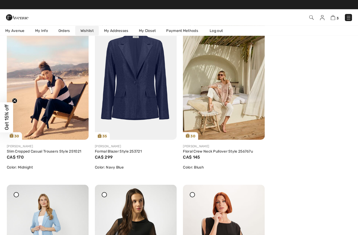
scroll to position [411, 0]
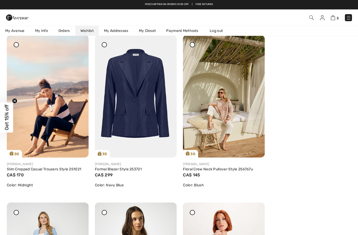
click at [232, 104] on img at bounding box center [224, 96] width 82 height 123
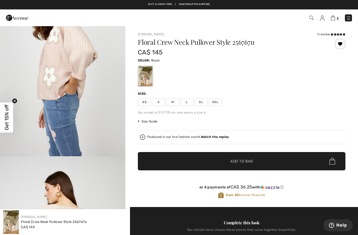
click at [327, 36] on div "1 review" at bounding box center [331, 34] width 28 height 5
click at [332, 33] on icon at bounding box center [331, 34] width 3 height 3
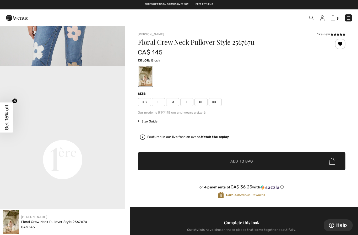
click at [341, 45] on div at bounding box center [340, 44] width 10 height 10
click at [334, 20] on img at bounding box center [332, 17] width 4 height 5
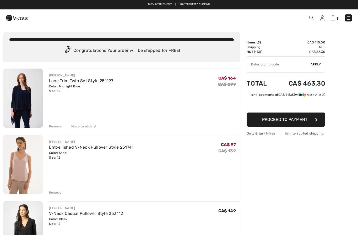
click at [322, 20] on img at bounding box center [322, 17] width 4 height 5
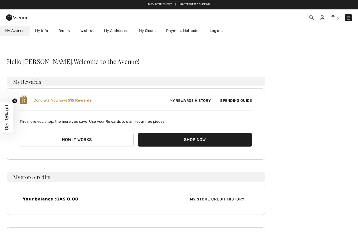
click at [65, 30] on link "Orders" at bounding box center [64, 31] width 22 height 10
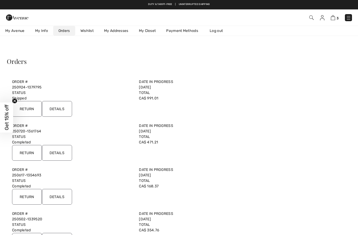
click at [90, 31] on link "Wishlist" at bounding box center [87, 31] width 24 height 10
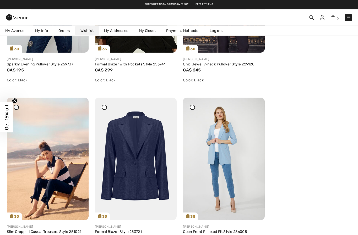
scroll to position [348, 0]
click at [153, 140] on img at bounding box center [136, 159] width 82 height 123
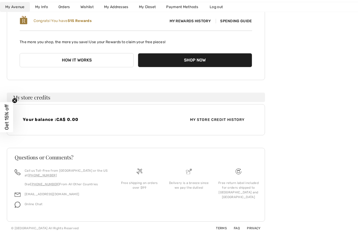
click at [83, 9] on link "Wishlist" at bounding box center [87, 7] width 24 height 10
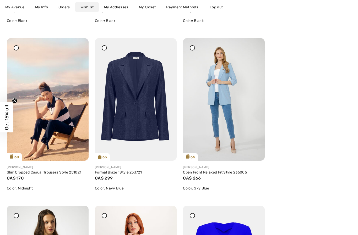
scroll to position [408, 0]
click at [56, 107] on img at bounding box center [48, 99] width 82 height 123
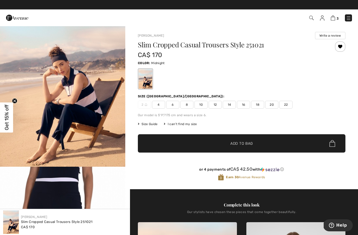
click at [342, 48] on div at bounding box center [340, 46] width 10 height 10
click at [323, 19] on img at bounding box center [322, 17] width 4 height 5
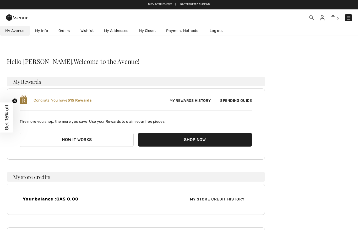
click at [92, 31] on link "Wishlist" at bounding box center [87, 31] width 24 height 10
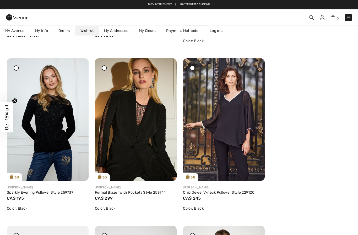
scroll to position [220, 0]
click at [236, 119] on img at bounding box center [224, 119] width 82 height 123
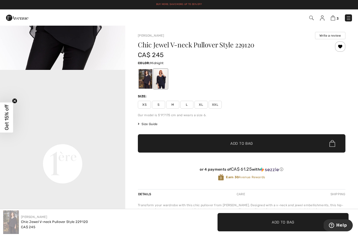
scroll to position [332, 0]
click at [148, 84] on div at bounding box center [146, 79] width 14 height 20
click at [147, 82] on div at bounding box center [146, 79] width 14 height 20
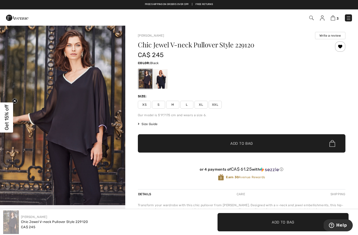
scroll to position [0, 0]
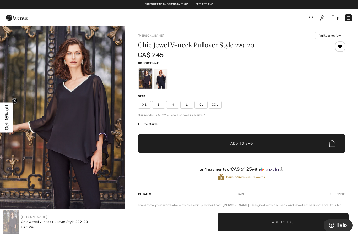
click at [322, 18] on img at bounding box center [322, 17] width 4 height 5
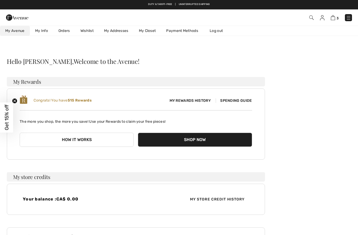
click at [87, 27] on link "Wishlist" at bounding box center [87, 31] width 24 height 10
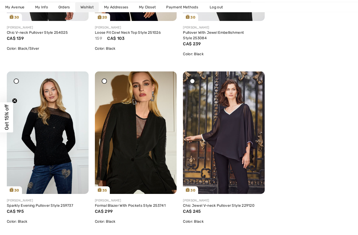
scroll to position [207, 0]
click at [143, 149] on img at bounding box center [136, 132] width 82 height 123
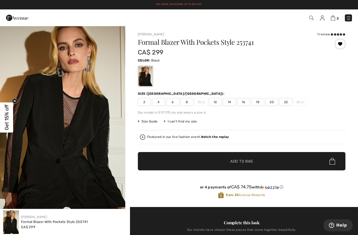
click at [339, 47] on div at bounding box center [340, 44] width 10 height 10
click at [324, 19] on img at bounding box center [322, 17] width 4 height 5
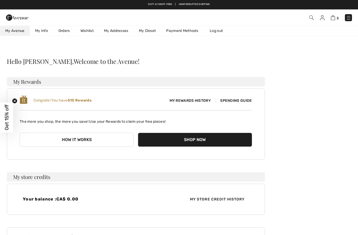
click at [88, 35] on link "Wishlist" at bounding box center [87, 31] width 24 height 10
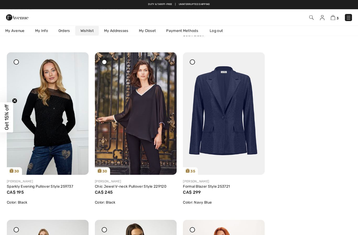
scroll to position [226, 0]
click at [50, 127] on img at bounding box center [48, 113] width 82 height 123
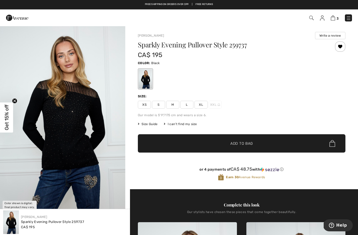
click at [341, 48] on div at bounding box center [340, 46] width 10 height 10
click at [323, 18] on img at bounding box center [322, 17] width 4 height 5
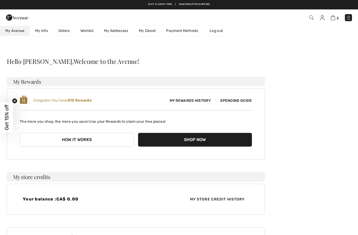
click at [89, 32] on link "Wishlist" at bounding box center [87, 31] width 24 height 10
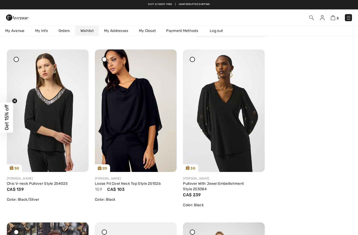
scroll to position [48, 0]
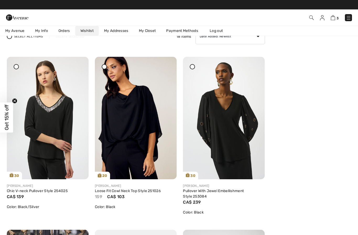
click at [229, 121] on img at bounding box center [224, 118] width 82 height 123
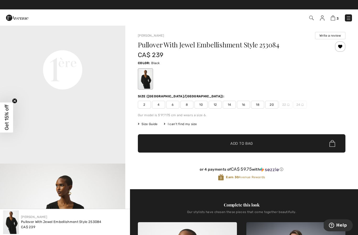
scroll to position [424, 0]
click at [344, 47] on div at bounding box center [340, 46] width 10 height 10
click at [319, 19] on span "3" at bounding box center [252, 17] width 198 height 7
click at [324, 19] on img at bounding box center [322, 17] width 4 height 5
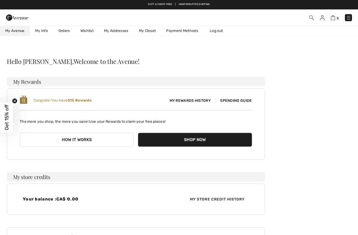
click at [89, 32] on link "Wishlist" at bounding box center [87, 31] width 24 height 10
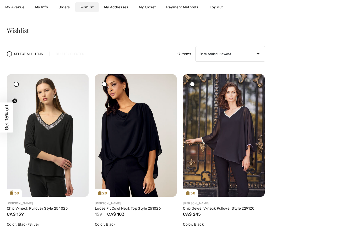
scroll to position [33, 0]
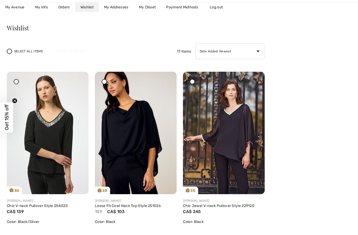
click at [142, 133] on img at bounding box center [136, 133] width 82 height 123
click at [143, 110] on img at bounding box center [136, 133] width 82 height 123
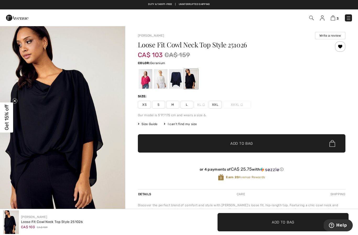
click at [146, 82] on div at bounding box center [146, 79] width 14 height 20
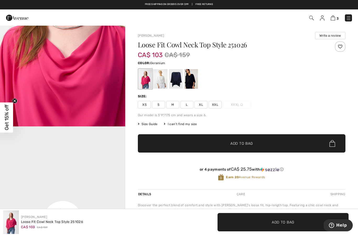
click at [178, 82] on div at bounding box center [176, 79] width 14 height 20
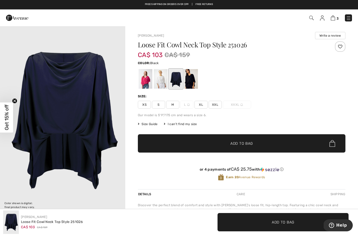
click at [191, 80] on div at bounding box center [191, 79] width 14 height 20
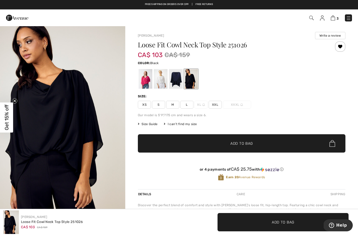
click at [343, 47] on div at bounding box center [340, 46] width 10 height 10
click at [321, 20] on img at bounding box center [322, 17] width 4 height 5
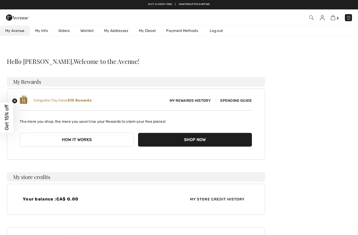
click at [87, 31] on link "Wishlist" at bounding box center [87, 31] width 24 height 10
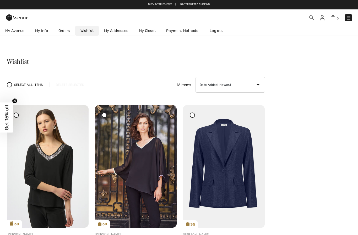
click at [60, 156] on img at bounding box center [48, 166] width 82 height 123
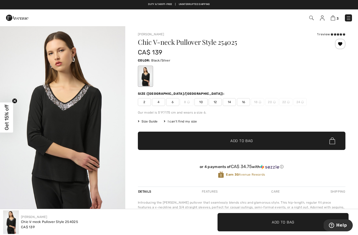
click at [332, 35] on icon at bounding box center [331, 34] width 3 height 3
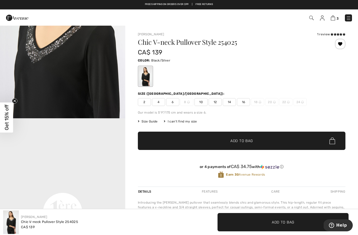
click at [217, 100] on span "12" at bounding box center [214, 102] width 13 height 8
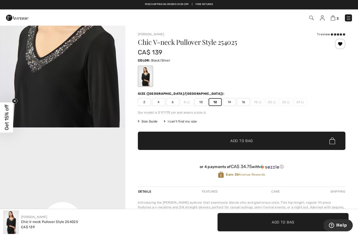
scroll to position [273, 0]
click at [255, 139] on span "✔ Added to Bag Add to Bag" at bounding box center [241, 141] width 207 height 18
click at [334, 16] on img at bounding box center [332, 17] width 4 height 5
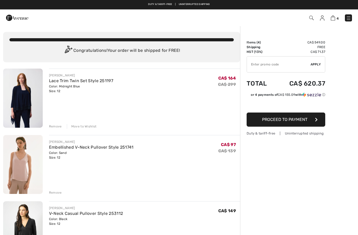
click at [262, 65] on input "TEXT" at bounding box center [279, 65] width 64 height 16
type input "SALEAVENUE"
click at [317, 64] on span "Apply" at bounding box center [315, 64] width 10 height 5
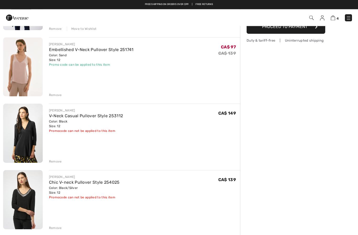
scroll to position [98, 0]
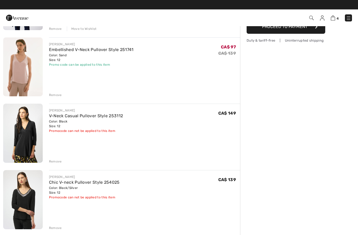
click at [55, 161] on div "Remove" at bounding box center [55, 161] width 13 height 5
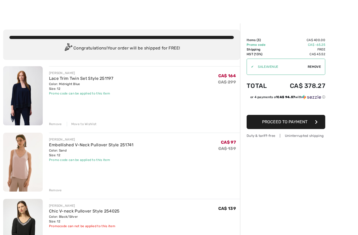
scroll to position [0, 0]
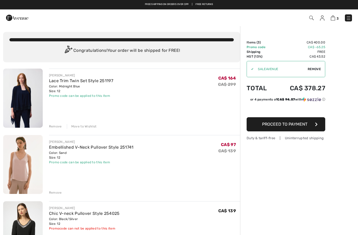
click at [319, 20] on span "3" at bounding box center [252, 17] width 198 height 7
click at [324, 20] on img at bounding box center [322, 17] width 4 height 5
click at [351, 16] on link at bounding box center [348, 17] width 7 height 7
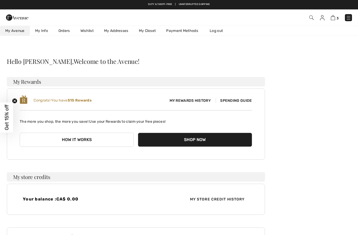
click at [351, 16] on img at bounding box center [348, 17] width 5 height 5
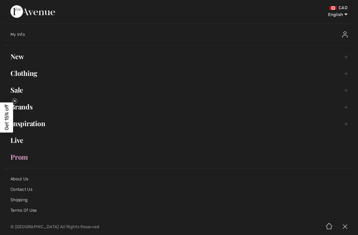
click at [21, 89] on link "Sale Toggle submenu" at bounding box center [178, 90] width 347 height 12
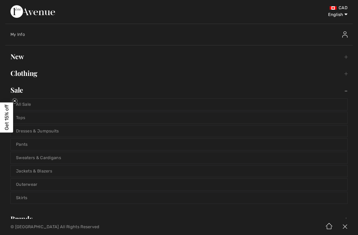
click at [68, 103] on link "All Sale" at bounding box center [179, 105] width 336 height 12
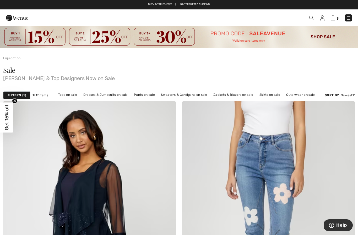
click at [23, 96] on span "1" at bounding box center [24, 95] width 4 height 5
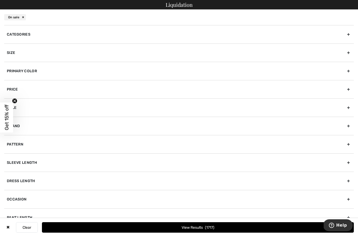
click at [148, 56] on div "Size" at bounding box center [178, 52] width 349 height 18
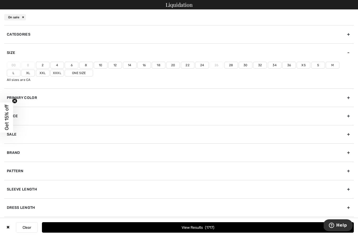
click at [118, 64] on label "12" at bounding box center [115, 65] width 14 height 7
click at [0, 0] on input"] "12" at bounding box center [0, 0] width 0 height 0
click at [20, 70] on label "L" at bounding box center [14, 73] width 14 height 7
click at [0, 0] on input"] "L" at bounding box center [0, 0] width 0 height 0
click at [216, 226] on button "View Results 494" at bounding box center [198, 227] width 312 height 10
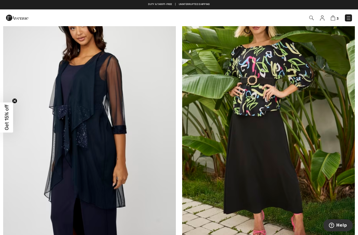
scroll to position [107, 0]
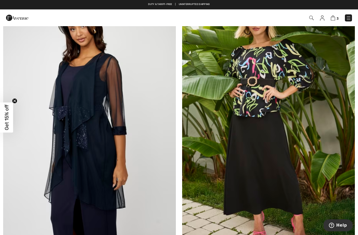
click at [86, 149] on img at bounding box center [89, 124] width 173 height 259
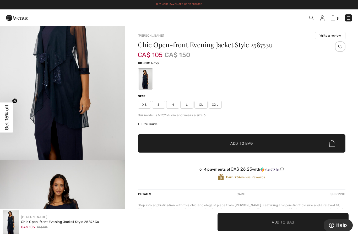
scroll to position [31, 0]
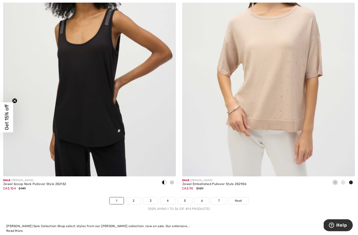
scroll to position [5095, 0]
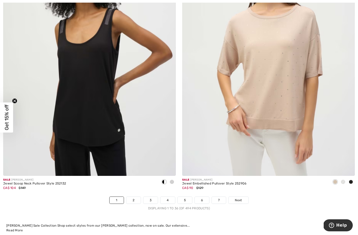
click at [239, 198] on span "Next" at bounding box center [238, 200] width 7 height 5
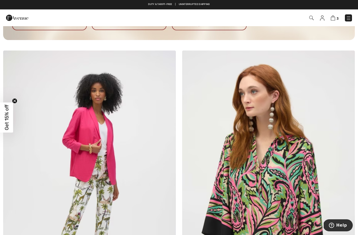
scroll to position [3520, 0]
click at [82, 169] on img at bounding box center [89, 180] width 173 height 259
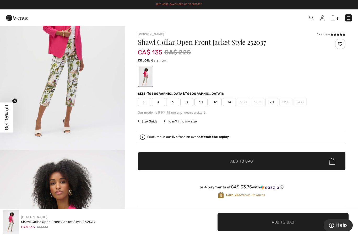
scroll to position [35, 0]
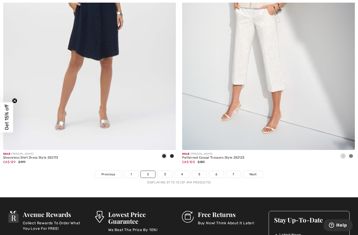
scroll to position [5107, 0]
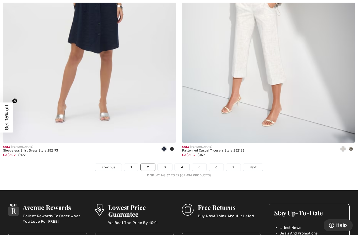
click at [253, 165] on span "Next" at bounding box center [252, 167] width 7 height 5
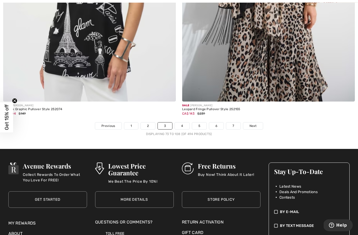
scroll to position [5162, 0]
click at [253, 124] on span "Next" at bounding box center [252, 126] width 7 height 5
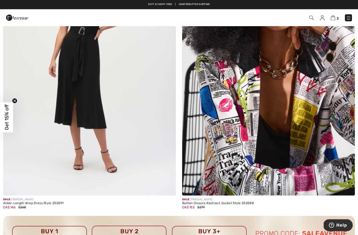
scroll to position [3286, 0]
click at [245, 135] on img at bounding box center [268, 66] width 173 height 259
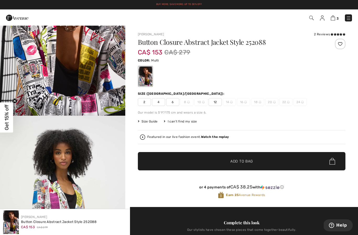
scroll to position [73, 0]
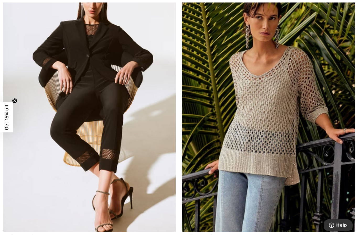
scroll to position [4179, 0]
click at [111, 109] on img at bounding box center [89, 102] width 173 height 259
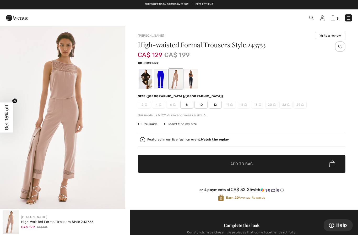
click at [148, 80] on div at bounding box center [146, 79] width 14 height 20
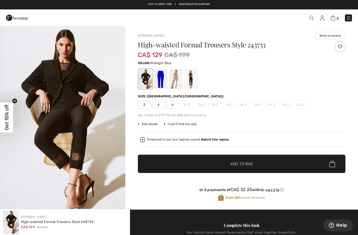
click at [193, 79] on div at bounding box center [191, 79] width 14 height 20
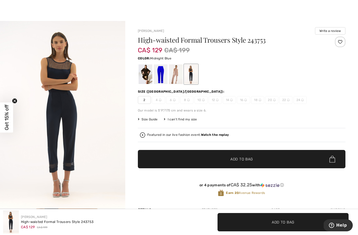
scroll to position [5, 0]
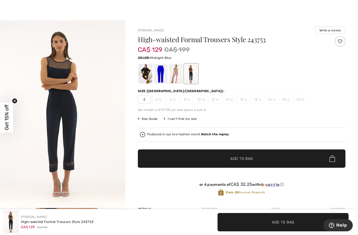
click at [178, 78] on div at bounding box center [176, 74] width 14 height 20
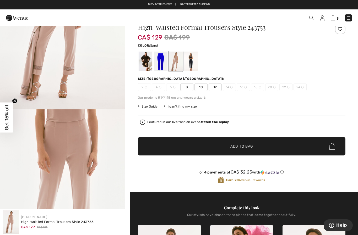
scroll to position [0, 0]
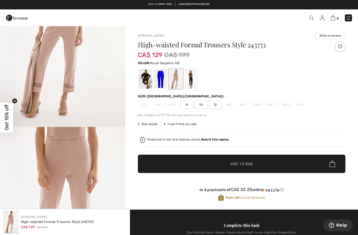
click at [161, 83] on div at bounding box center [161, 79] width 14 height 20
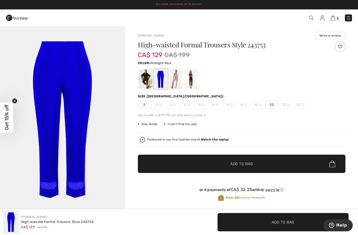
click at [194, 79] on div at bounding box center [191, 79] width 14 height 20
click at [145, 80] on div at bounding box center [146, 79] width 14 height 20
click at [179, 81] on div at bounding box center [176, 79] width 14 height 20
click at [179, 83] on div at bounding box center [176, 79] width 14 height 20
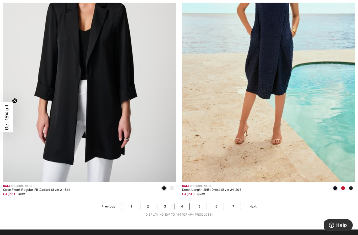
scroll to position [5081, 0]
click at [254, 204] on span "Next" at bounding box center [252, 206] width 7 height 5
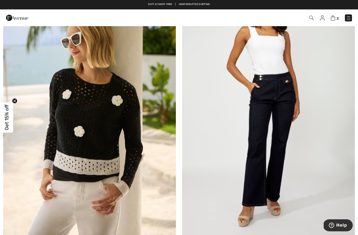
scroll to position [111, 0]
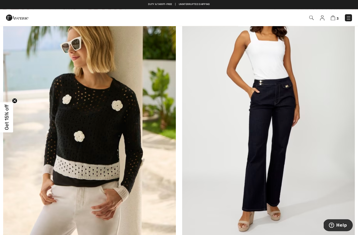
click at [284, 168] on img at bounding box center [268, 112] width 173 height 259
click at [284, 163] on img at bounding box center [268, 112] width 173 height 259
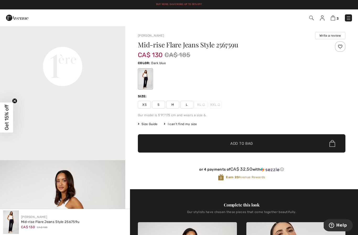
click at [187, 105] on span "L" at bounding box center [186, 105] width 13 height 8
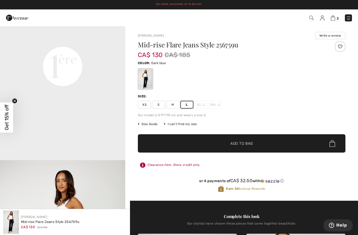
click at [244, 145] on span "Add to Bag" at bounding box center [241, 143] width 23 height 5
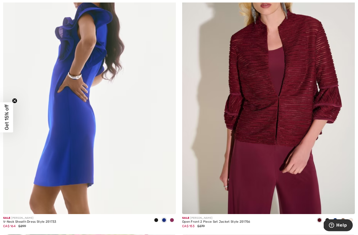
scroll to position [2186, 0]
click at [279, 146] on img at bounding box center [268, 84] width 173 height 259
click at [278, 128] on img at bounding box center [268, 84] width 173 height 259
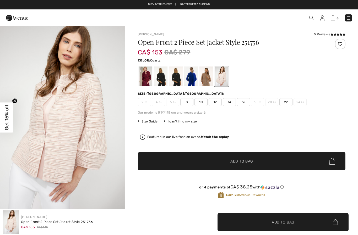
checkbox input "true"
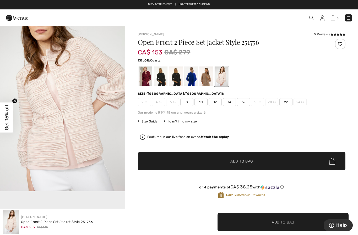
scroll to position [209, 0]
click at [161, 81] on div at bounding box center [161, 77] width 14 height 20
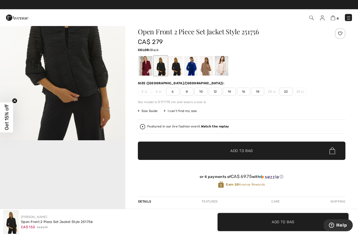
scroll to position [0, 0]
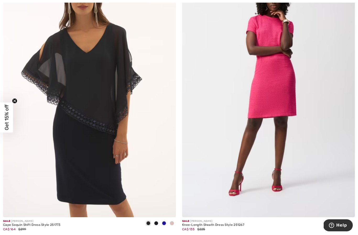
scroll to position [2719, 0]
click at [85, 143] on img at bounding box center [89, 87] width 173 height 259
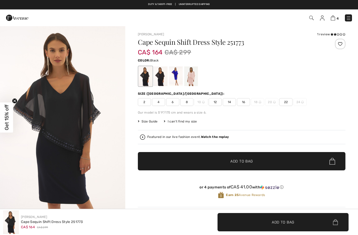
checkbox input "true"
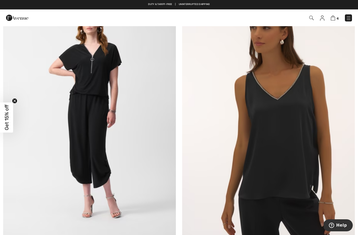
scroll to position [3587, 0]
click at [283, 130] on img at bounding box center [268, 113] width 173 height 259
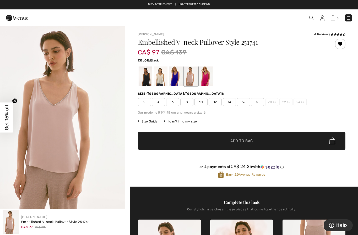
click at [143, 78] on div at bounding box center [146, 77] width 14 height 20
click at [146, 79] on div at bounding box center [146, 77] width 14 height 20
click at [217, 103] on span "12" at bounding box center [214, 102] width 13 height 8
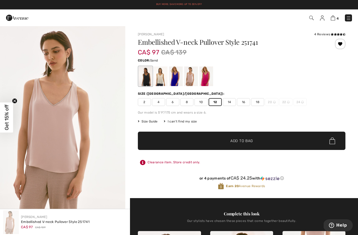
click at [159, 81] on div at bounding box center [161, 77] width 14 height 20
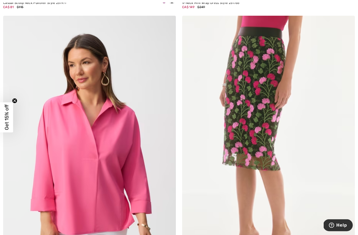
scroll to position [4983, 0]
